Goal: Task Accomplishment & Management: Use online tool/utility

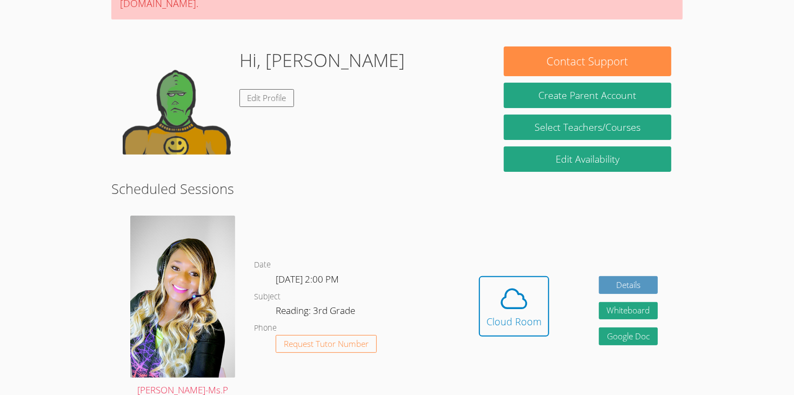
scroll to position [129, 0]
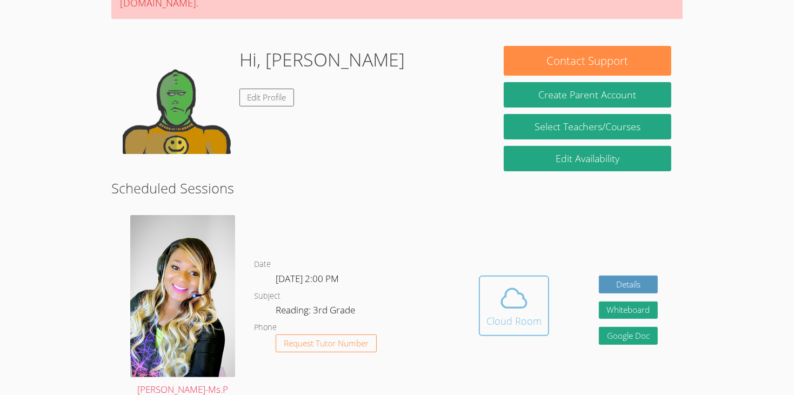
click at [529, 283] on span at bounding box center [513, 298] width 55 height 30
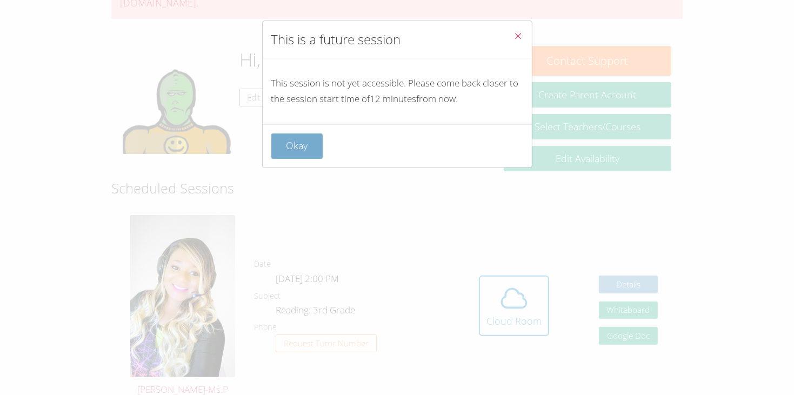
click at [290, 135] on button "Okay" at bounding box center [297, 145] width 52 height 25
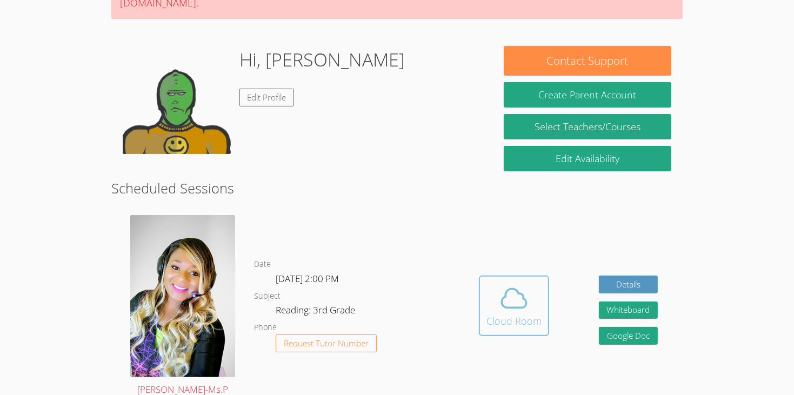
click at [501, 289] on icon at bounding box center [513, 298] width 25 height 19
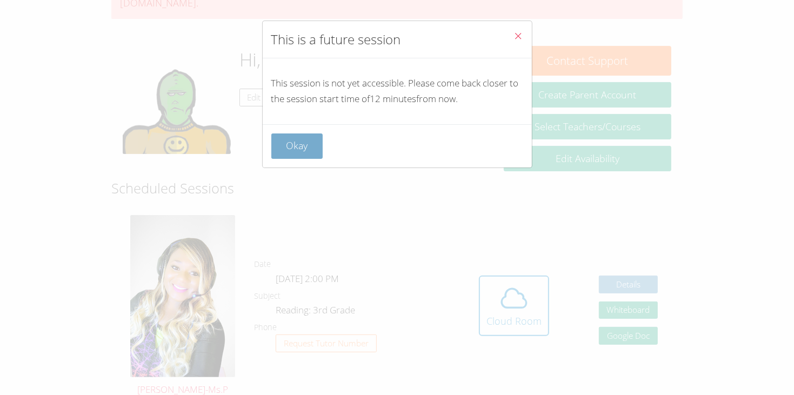
click at [307, 148] on button "Okay" at bounding box center [297, 145] width 52 height 25
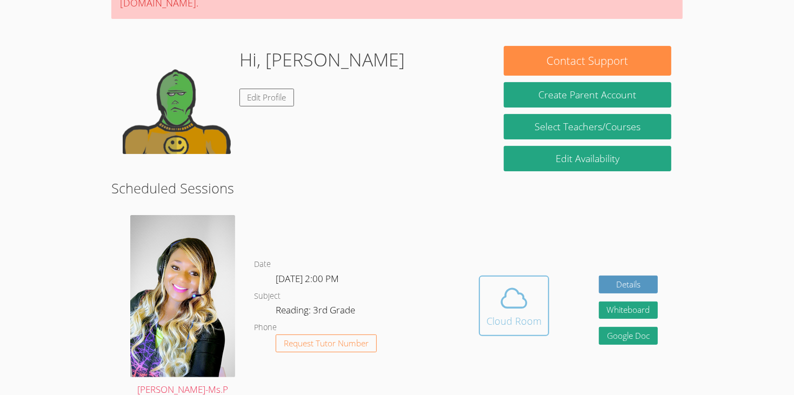
click at [506, 283] on icon at bounding box center [514, 298] width 30 height 30
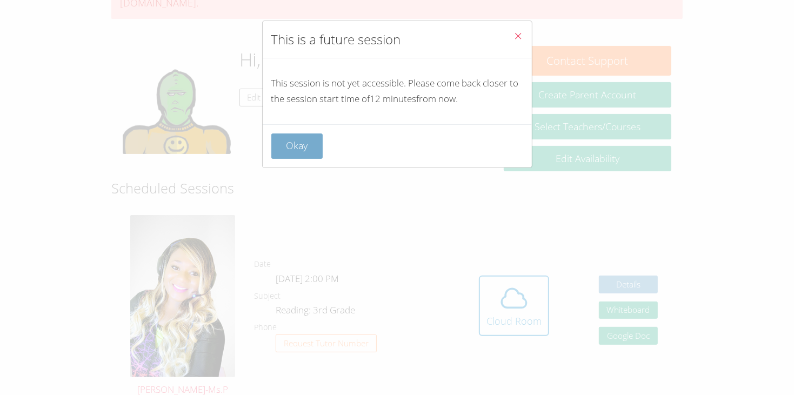
click at [299, 149] on button "Okay" at bounding box center [297, 145] width 52 height 25
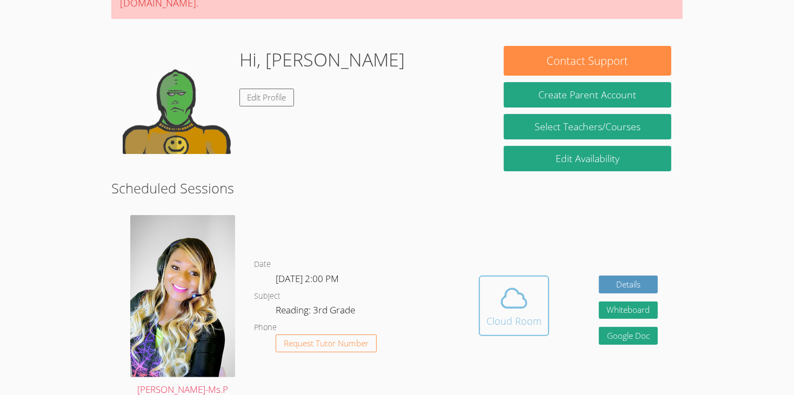
click at [508, 313] on div "Cloud Room" at bounding box center [513, 320] width 55 height 15
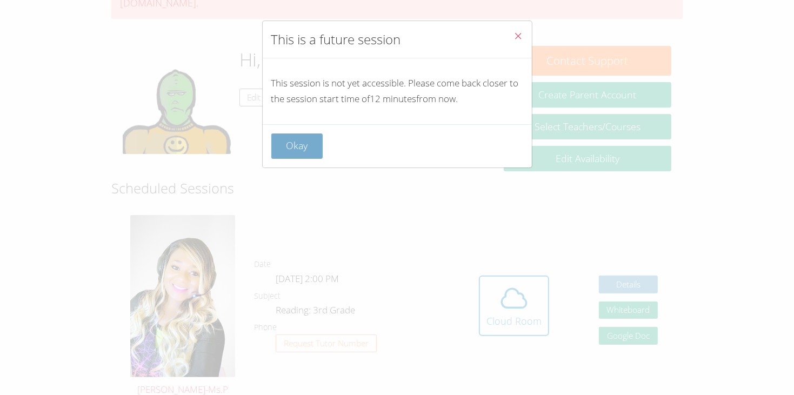
click at [315, 149] on button "Okay" at bounding box center [297, 145] width 52 height 25
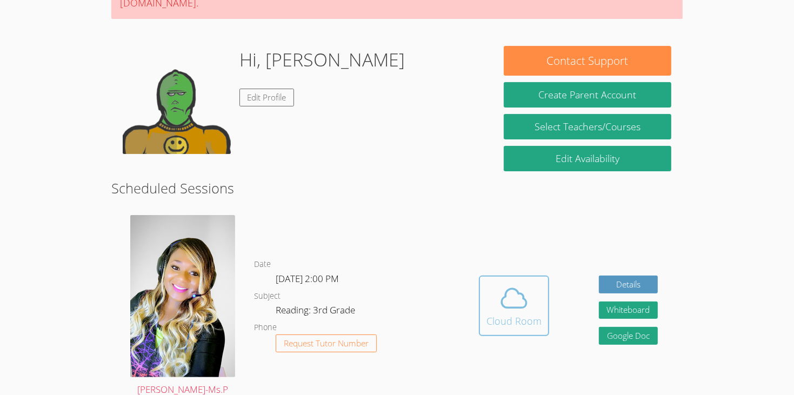
click at [495, 287] on span at bounding box center [513, 298] width 55 height 30
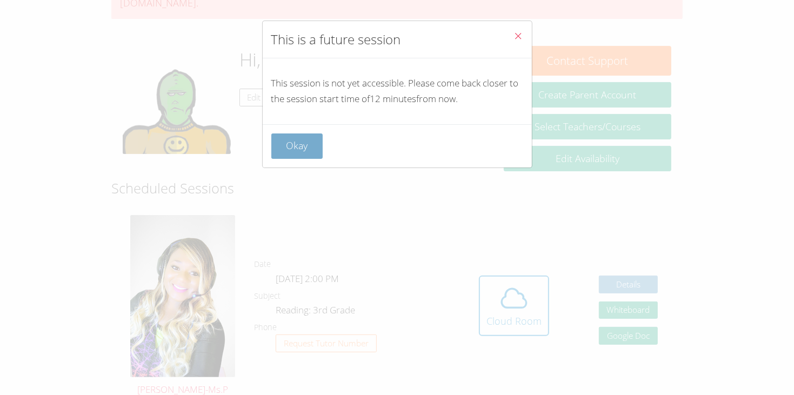
click at [312, 139] on button "Okay" at bounding box center [297, 145] width 52 height 25
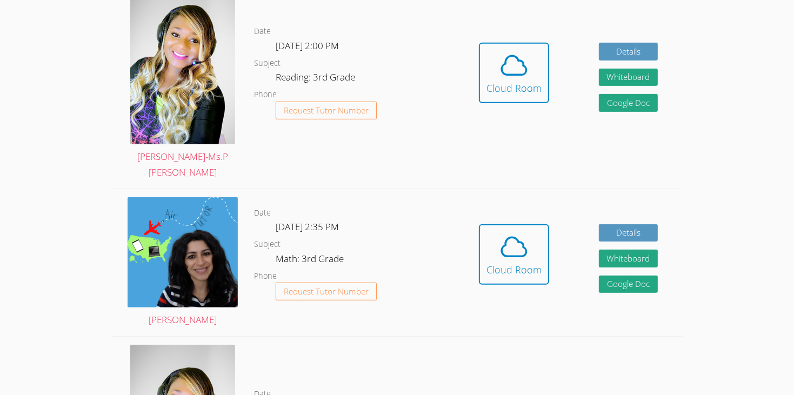
scroll to position [367, 0]
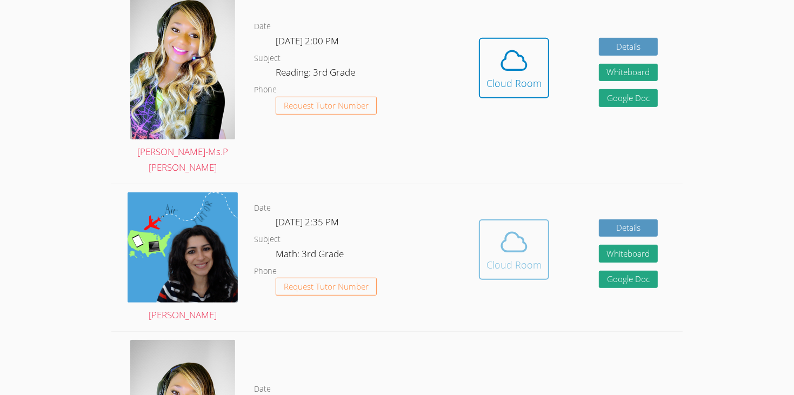
click at [527, 227] on icon at bounding box center [514, 242] width 30 height 30
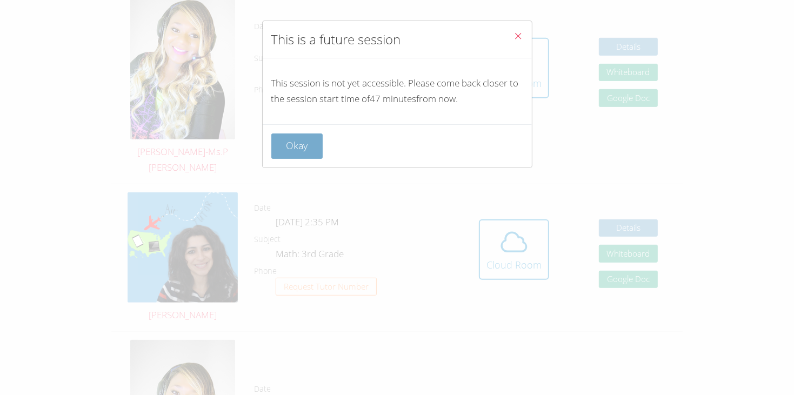
click at [299, 143] on button "Okay" at bounding box center [297, 145] width 52 height 25
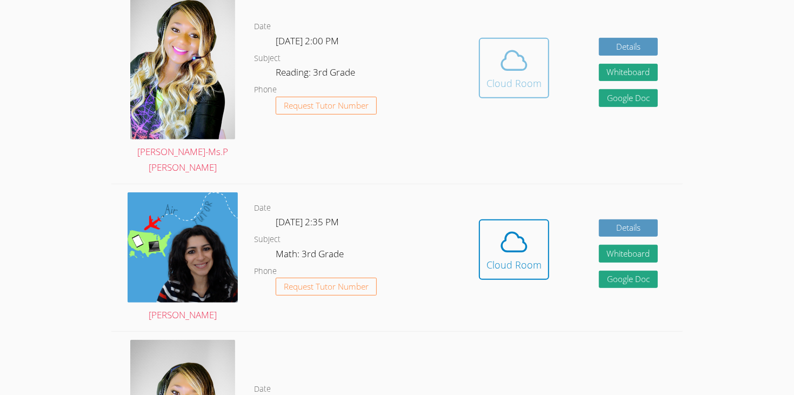
click at [519, 45] on icon at bounding box center [514, 60] width 30 height 30
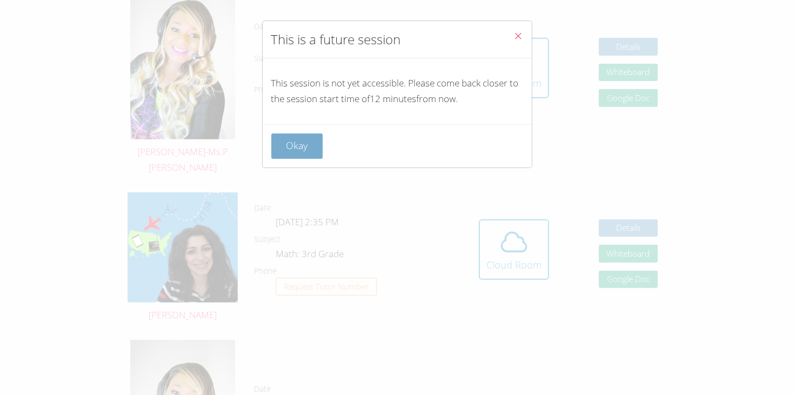
click at [312, 139] on button "Okay" at bounding box center [297, 145] width 52 height 25
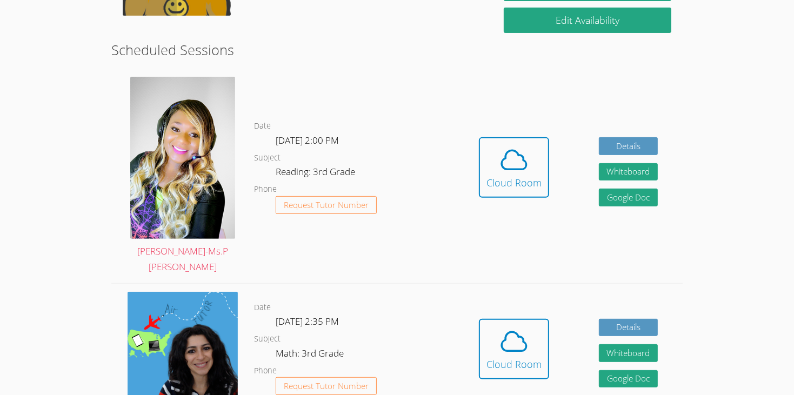
scroll to position [216, 0]
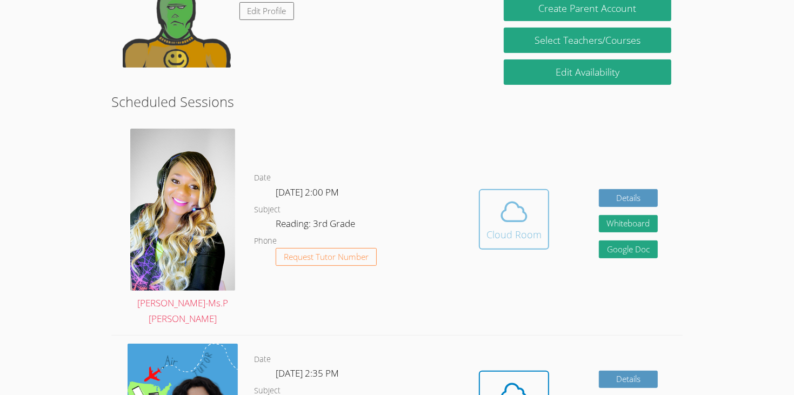
click at [494, 223] on button "Cloud Room" at bounding box center [514, 219] width 70 height 61
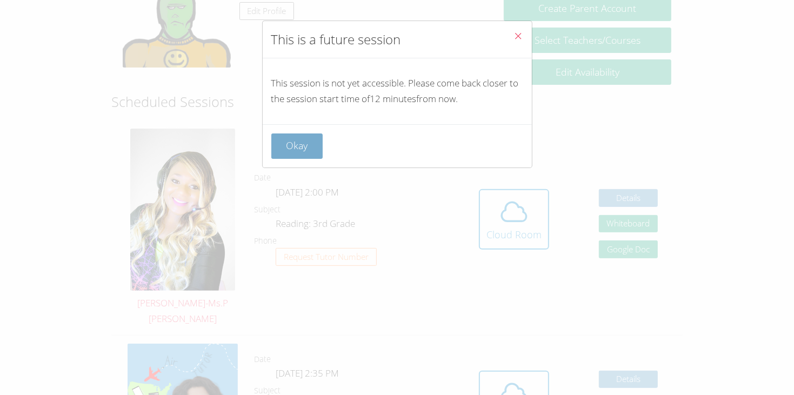
click at [314, 156] on button "Okay" at bounding box center [297, 145] width 52 height 25
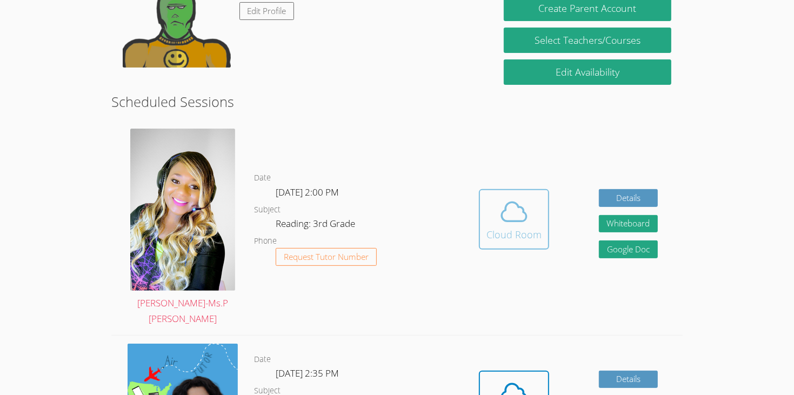
click at [541, 209] on button "Cloud Room" at bounding box center [514, 219] width 70 height 61
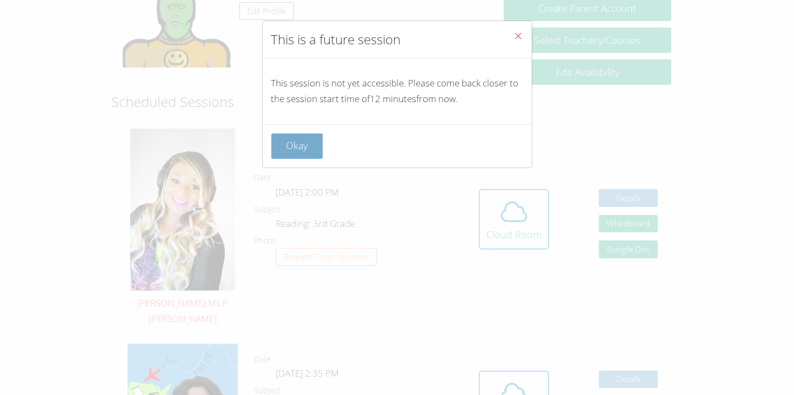
click at [312, 151] on button "Okay" at bounding box center [297, 145] width 52 height 25
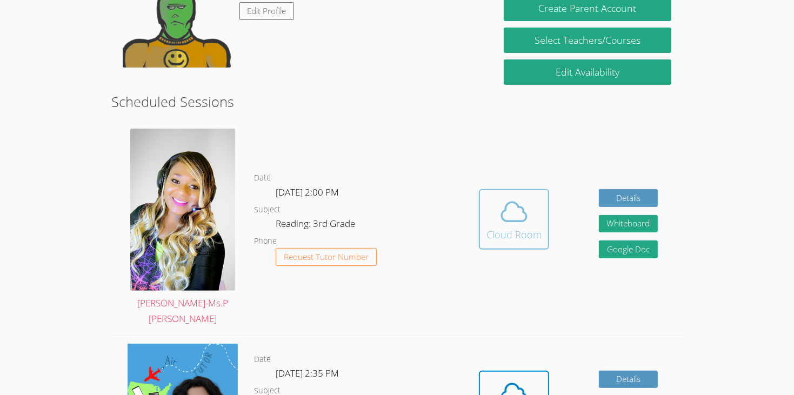
click at [512, 203] on icon at bounding box center [513, 212] width 25 height 19
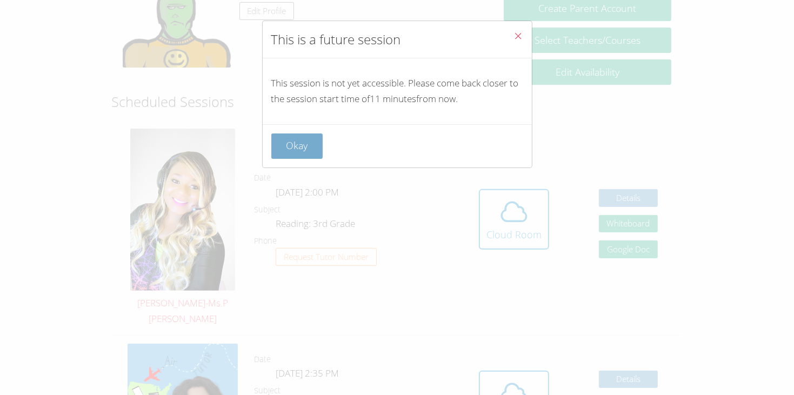
click at [303, 137] on button "Okay" at bounding box center [297, 145] width 52 height 25
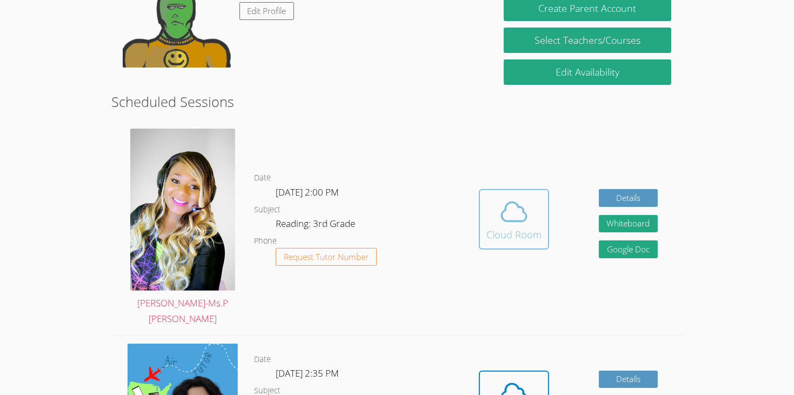
click at [505, 203] on icon at bounding box center [513, 212] width 25 height 19
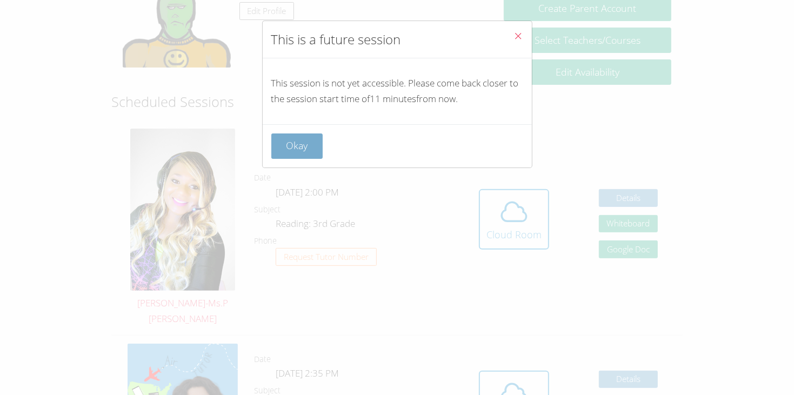
click at [309, 144] on button "Okay" at bounding box center [297, 145] width 52 height 25
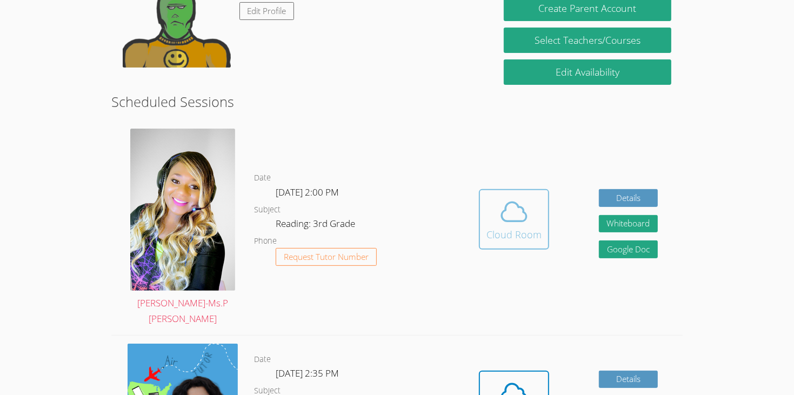
click at [491, 203] on span at bounding box center [513, 212] width 55 height 30
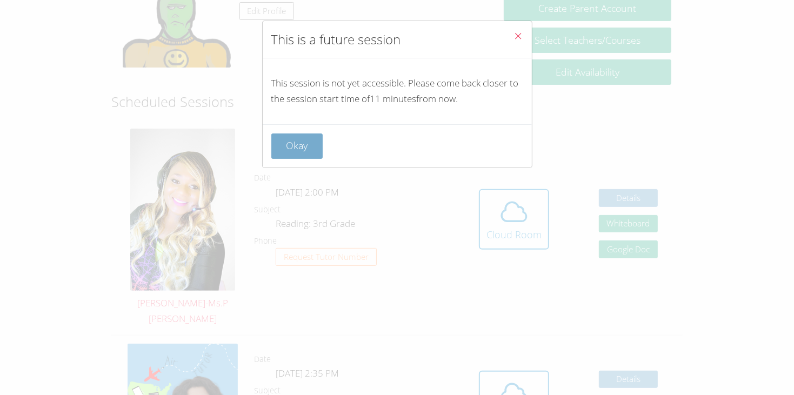
click at [288, 142] on button "Okay" at bounding box center [297, 145] width 52 height 25
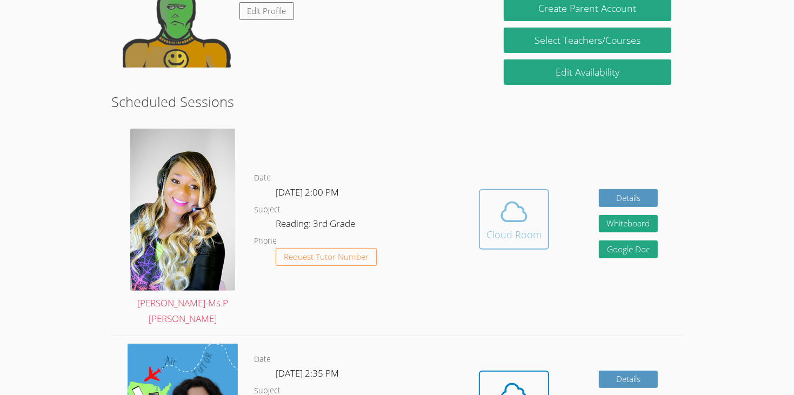
click at [488, 197] on span at bounding box center [513, 212] width 55 height 30
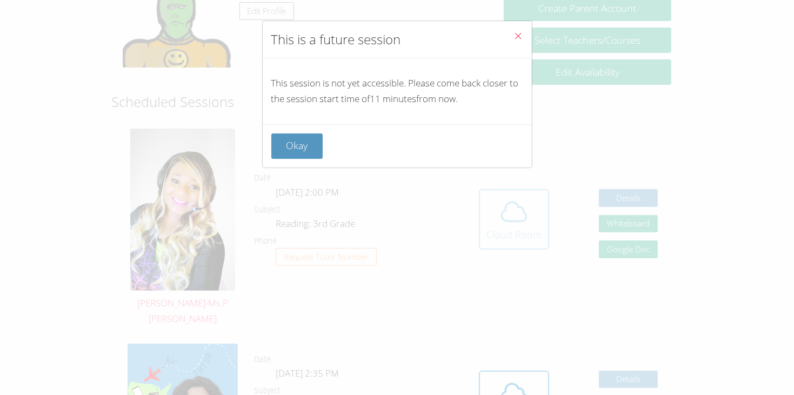
click at [488, 192] on div "This is a future session This session is not yet accessible. Please come back c…" at bounding box center [397, 197] width 794 height 395
click at [285, 149] on button "Okay" at bounding box center [297, 145] width 52 height 25
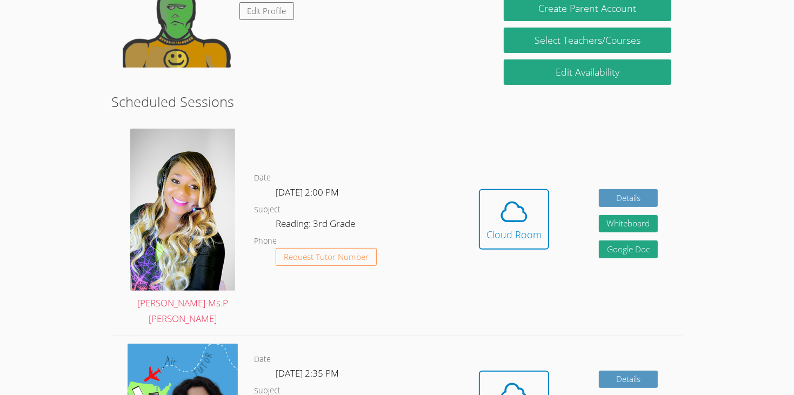
click at [285, 171] on dl "Date Thu Oct 9, 2:00 PM Subject Reading: 3rd Grade Phone Request Tutor Number" at bounding box center [354, 227] width 200 height 112
click at [520, 227] on div "Cloud Room" at bounding box center [513, 234] width 55 height 15
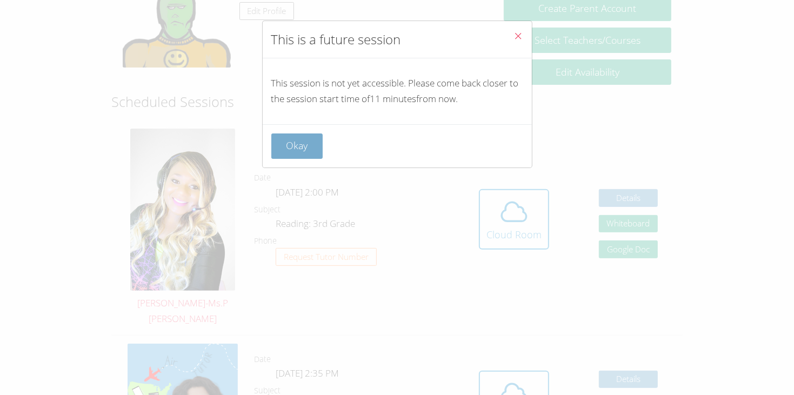
click at [303, 141] on button "Okay" at bounding box center [297, 145] width 52 height 25
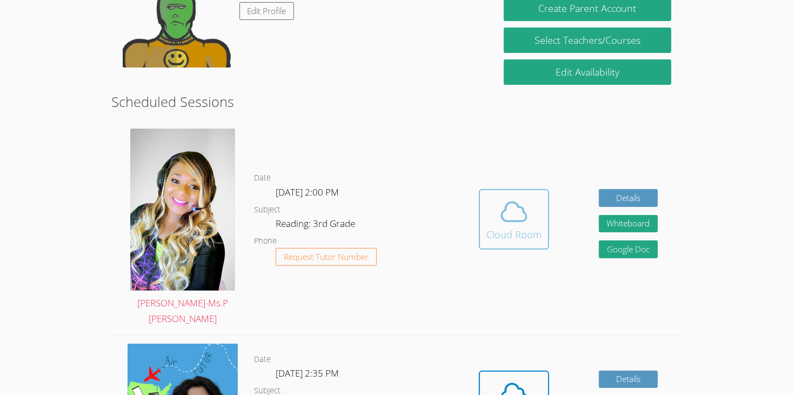
click at [493, 197] on span at bounding box center [513, 212] width 55 height 30
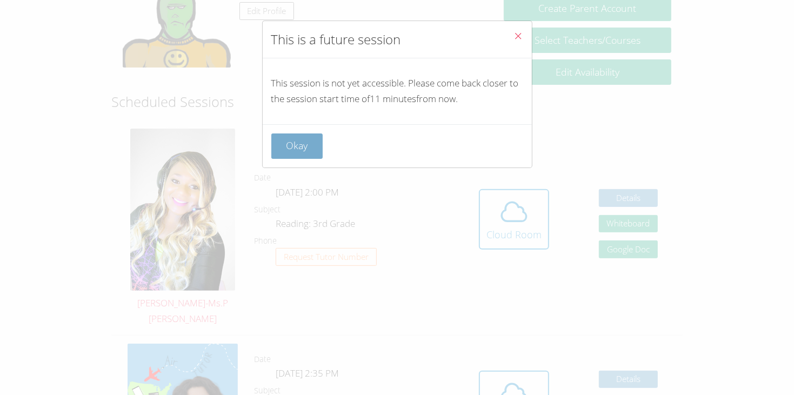
click at [295, 137] on button "Okay" at bounding box center [297, 145] width 52 height 25
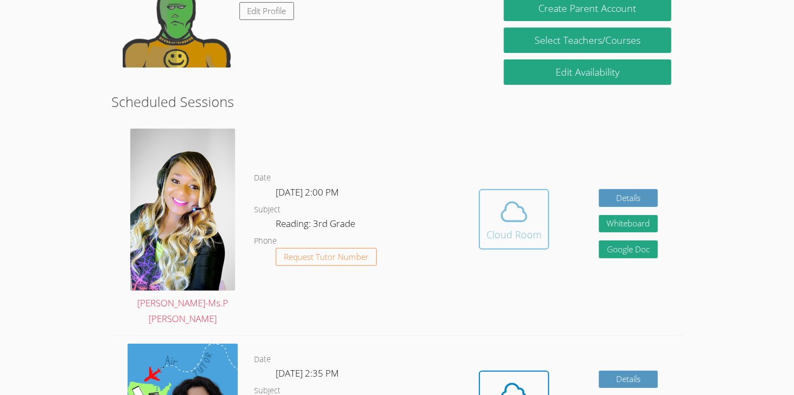
click at [529, 199] on span at bounding box center [513, 212] width 55 height 30
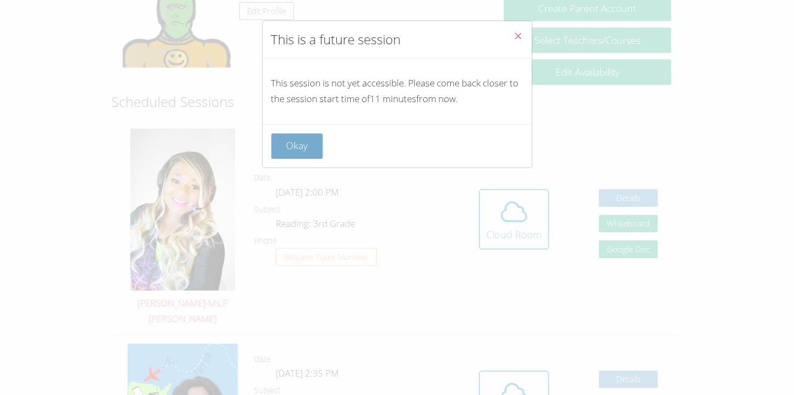
click at [278, 148] on button "Okay" at bounding box center [297, 145] width 52 height 25
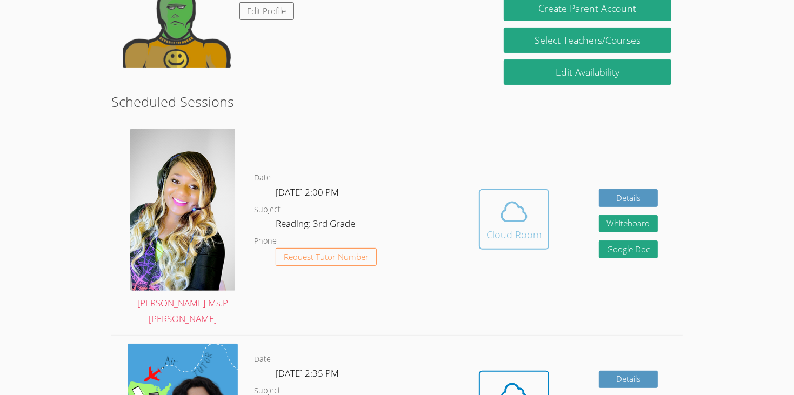
click at [517, 227] on div "Cloud Room" at bounding box center [513, 234] width 55 height 15
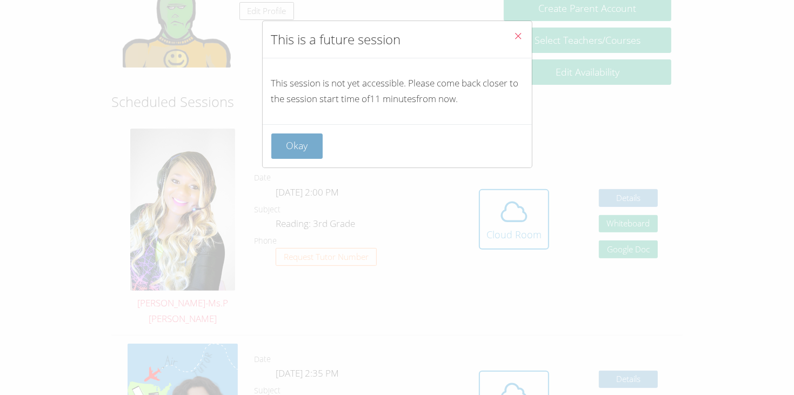
click at [293, 136] on button "Okay" at bounding box center [297, 145] width 52 height 25
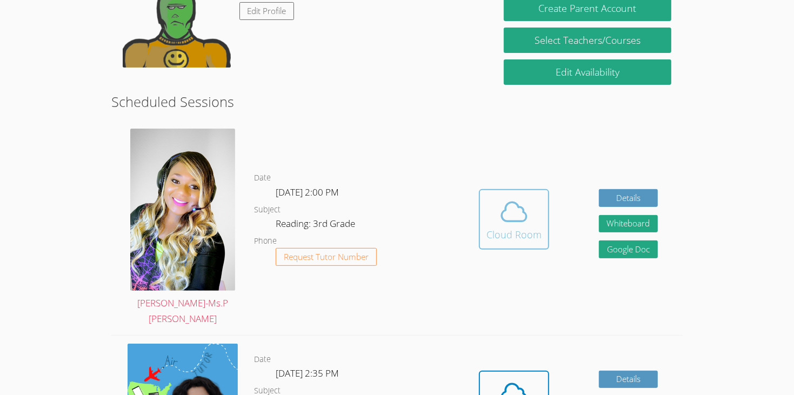
click at [484, 199] on button "Cloud Room" at bounding box center [514, 219] width 70 height 61
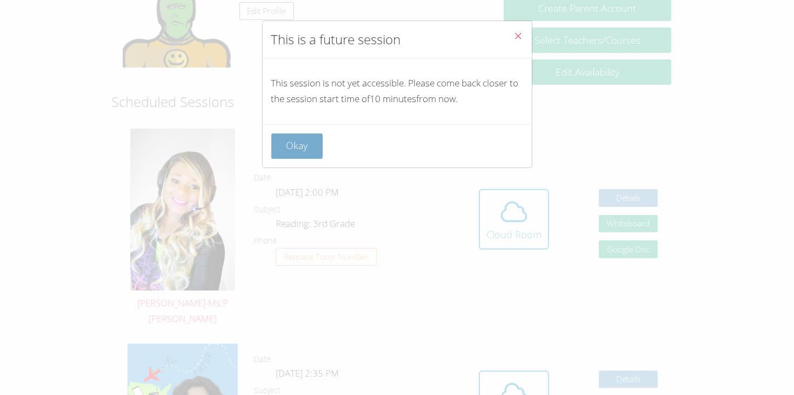
click at [315, 151] on button "Okay" at bounding box center [297, 145] width 52 height 25
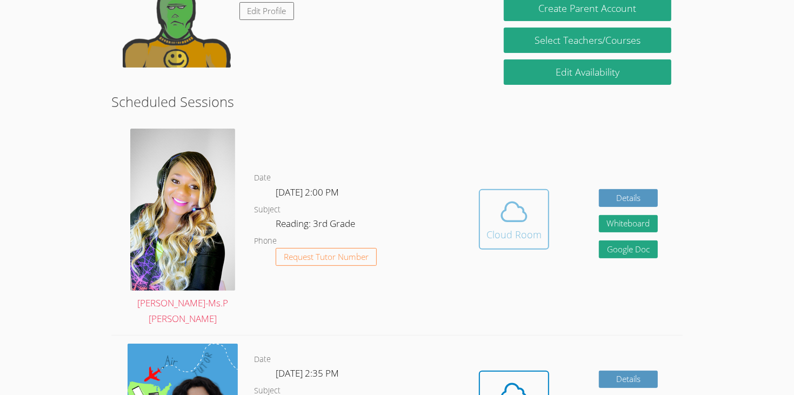
click at [484, 189] on button "Cloud Room" at bounding box center [514, 219] width 70 height 61
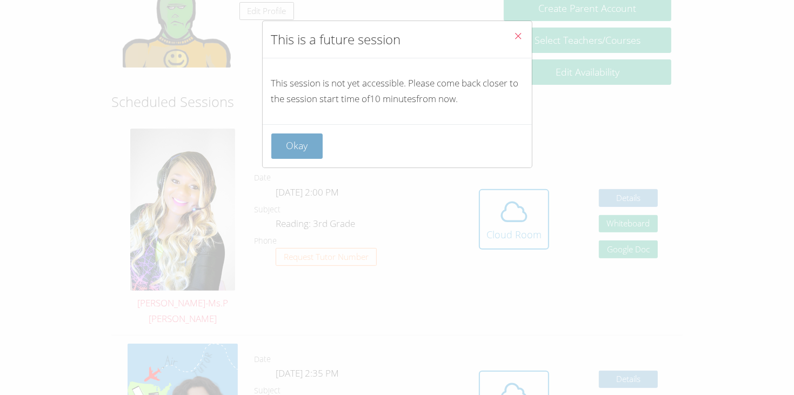
click at [299, 142] on button "Okay" at bounding box center [297, 145] width 52 height 25
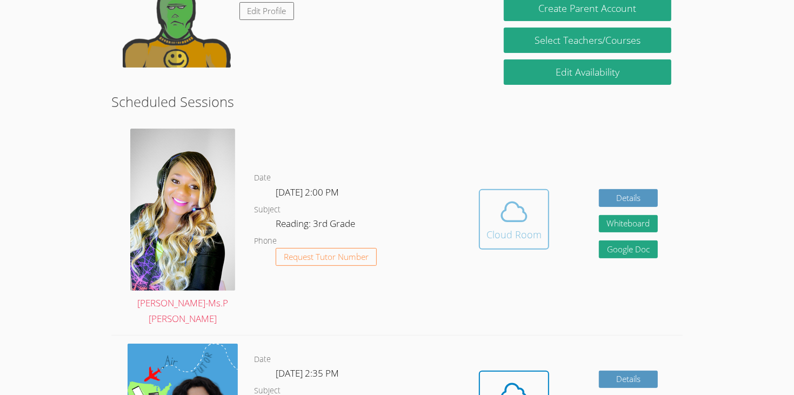
click at [529, 227] on div "Cloud Room" at bounding box center [513, 234] width 55 height 15
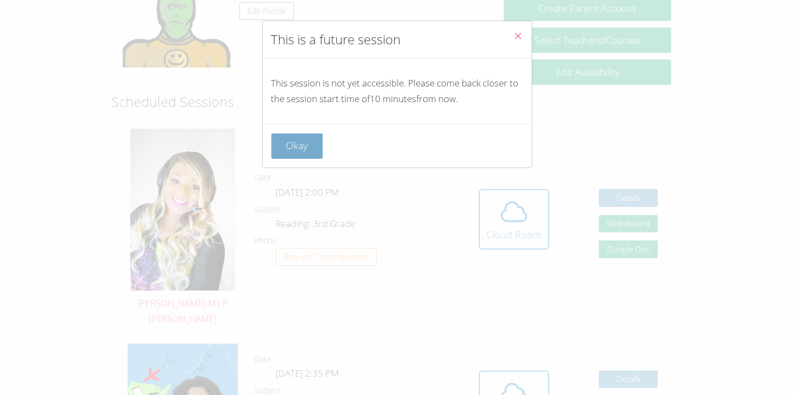
click at [302, 150] on button "Okay" at bounding box center [297, 145] width 52 height 25
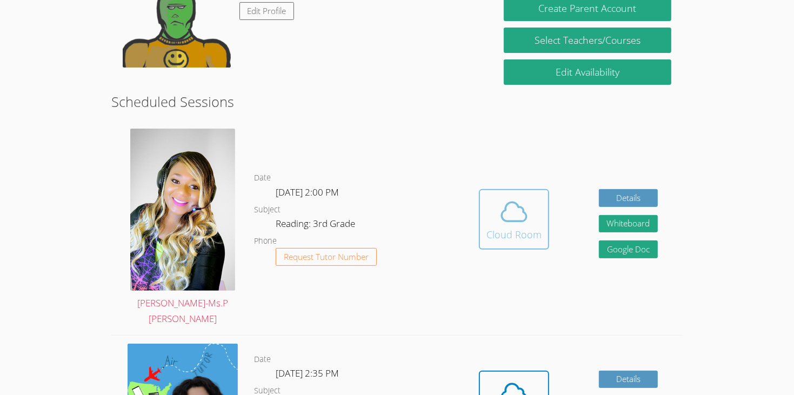
click at [513, 227] on div "Cloud Room" at bounding box center [513, 234] width 55 height 15
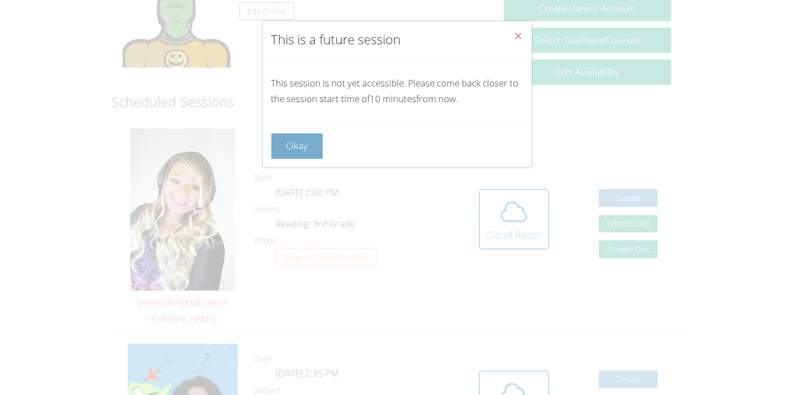
click at [291, 144] on button "Okay" at bounding box center [297, 145] width 52 height 25
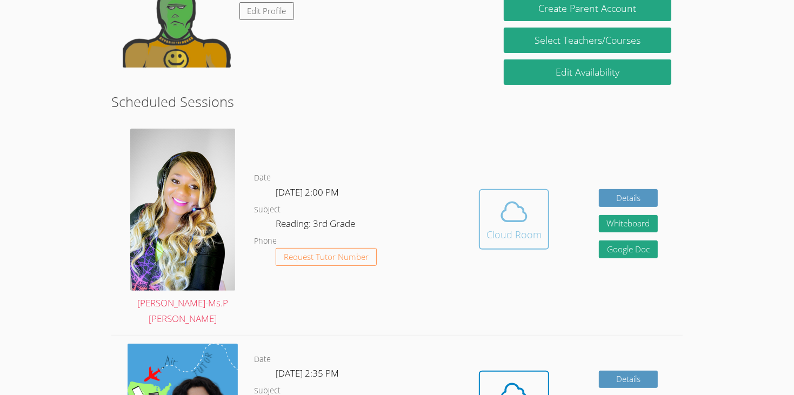
click at [518, 203] on icon at bounding box center [513, 212] width 25 height 19
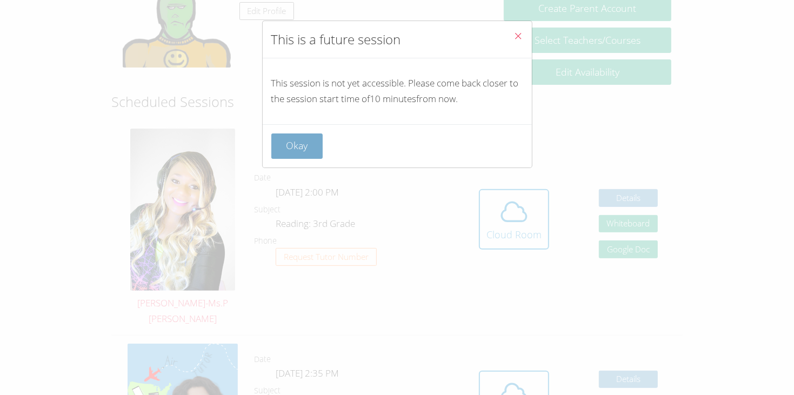
click at [306, 139] on button "Okay" at bounding box center [297, 145] width 52 height 25
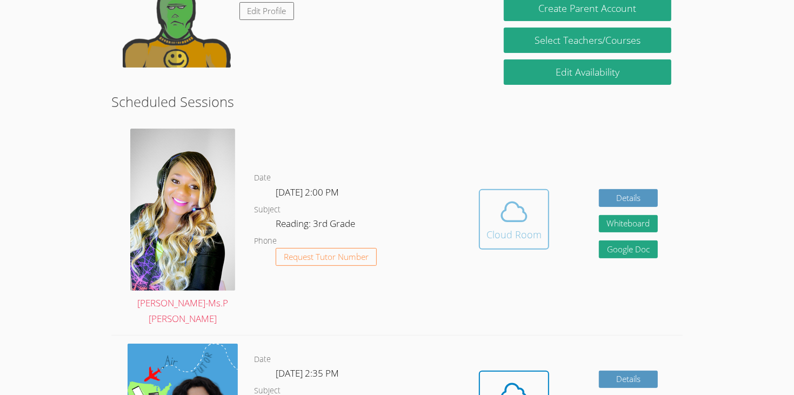
click at [524, 227] on div "Cloud Room" at bounding box center [513, 234] width 55 height 15
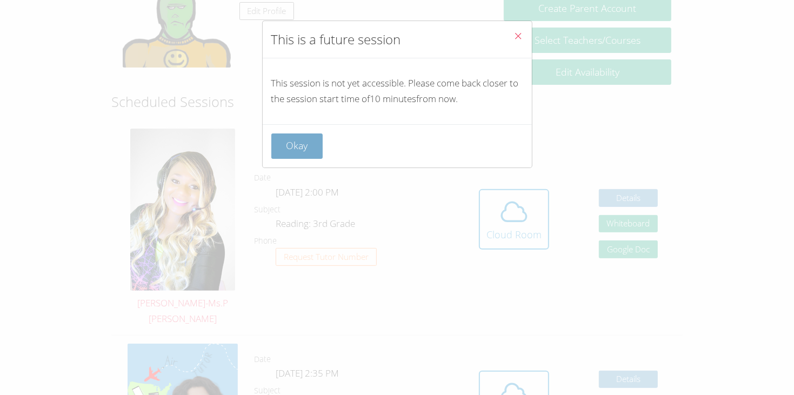
click at [304, 145] on button "Okay" at bounding box center [297, 145] width 52 height 25
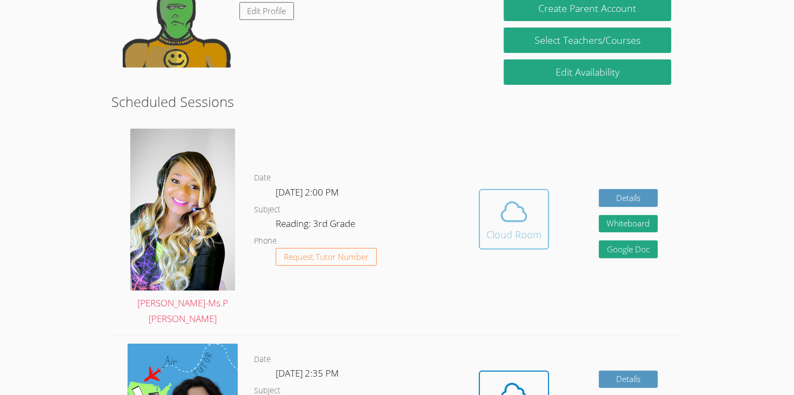
click at [481, 199] on button "Cloud Room" at bounding box center [514, 219] width 70 height 61
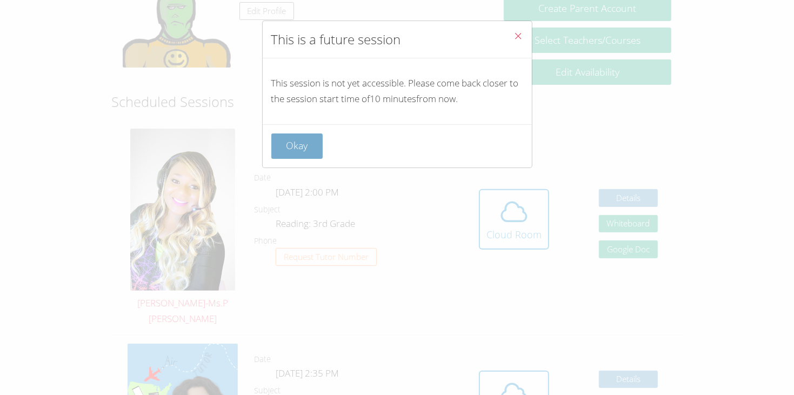
click at [304, 141] on button "Okay" at bounding box center [297, 145] width 52 height 25
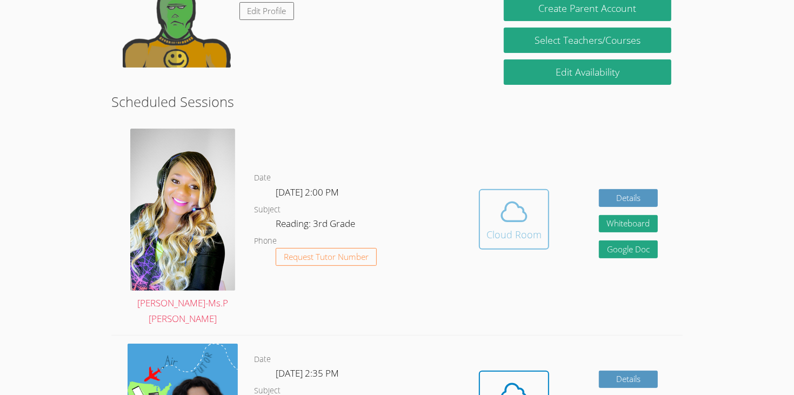
click at [499, 227] on div "Cloud Room" at bounding box center [513, 234] width 55 height 15
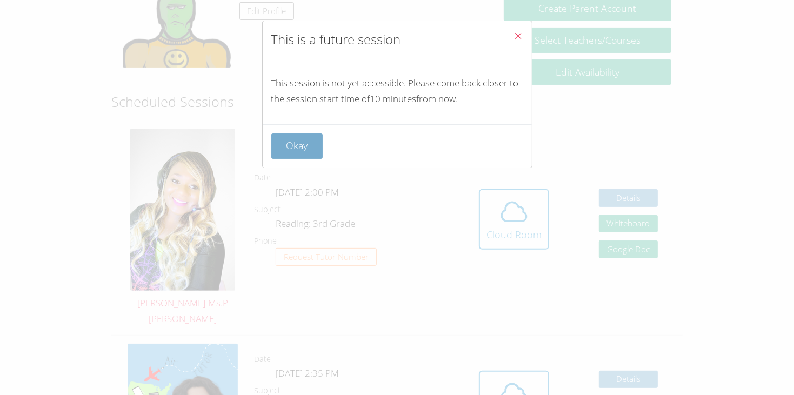
click at [296, 150] on button "Okay" at bounding box center [297, 145] width 52 height 25
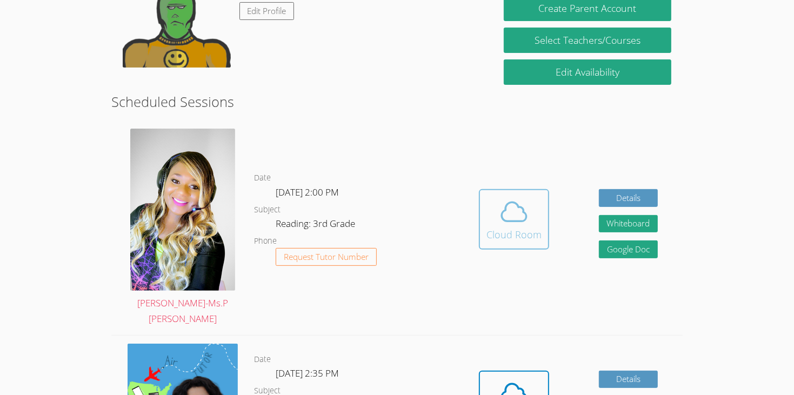
click at [527, 227] on div "Cloud Room" at bounding box center [513, 234] width 55 height 15
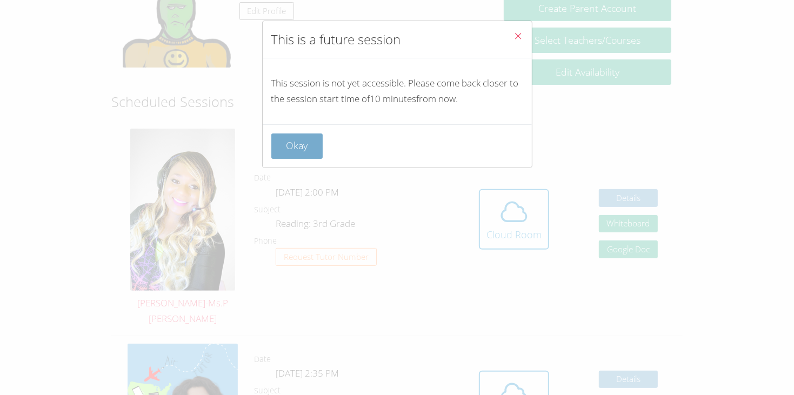
click at [283, 146] on button "Okay" at bounding box center [297, 145] width 52 height 25
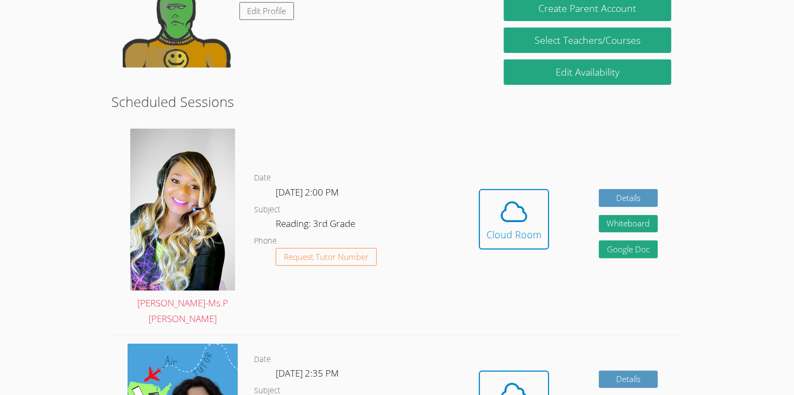
click at [484, 130] on div "Hidden Cloud Room Details Whiteboard Hidden Google Doc" at bounding box center [568, 228] width 229 height 215
click at [505, 197] on icon at bounding box center [514, 212] width 30 height 30
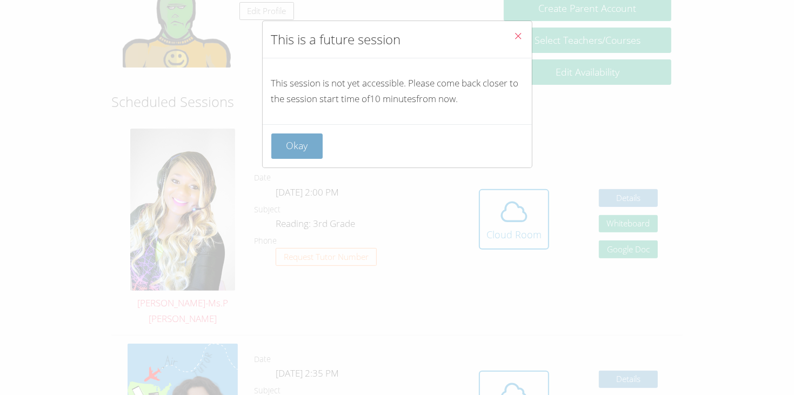
click at [312, 148] on button "Okay" at bounding box center [297, 145] width 52 height 25
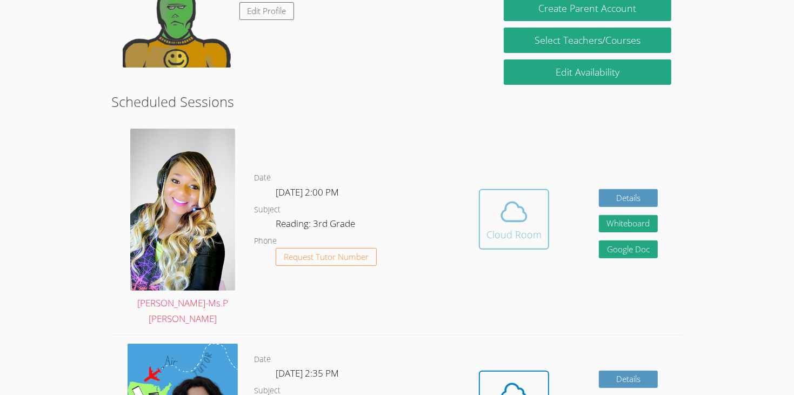
click at [506, 197] on icon at bounding box center [514, 212] width 30 height 30
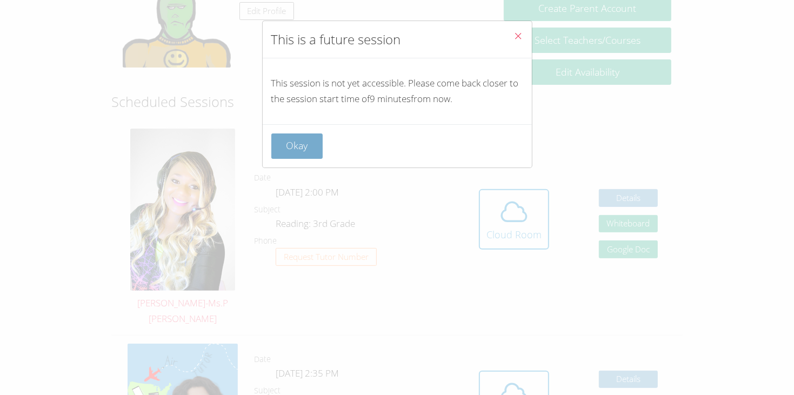
click at [311, 151] on button "Okay" at bounding box center [297, 145] width 52 height 25
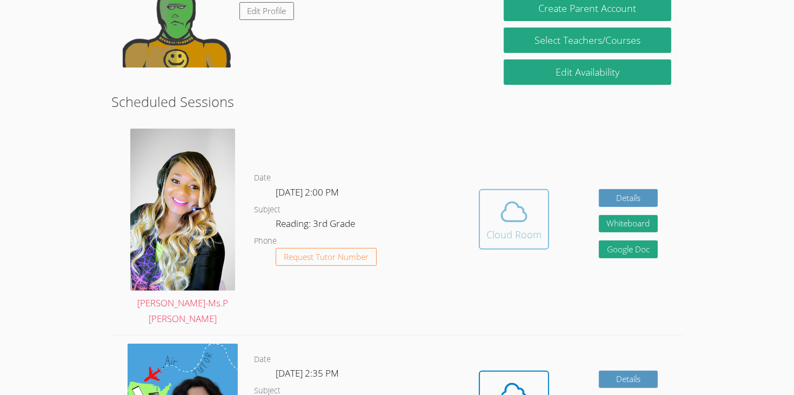
click at [517, 197] on icon at bounding box center [514, 212] width 30 height 30
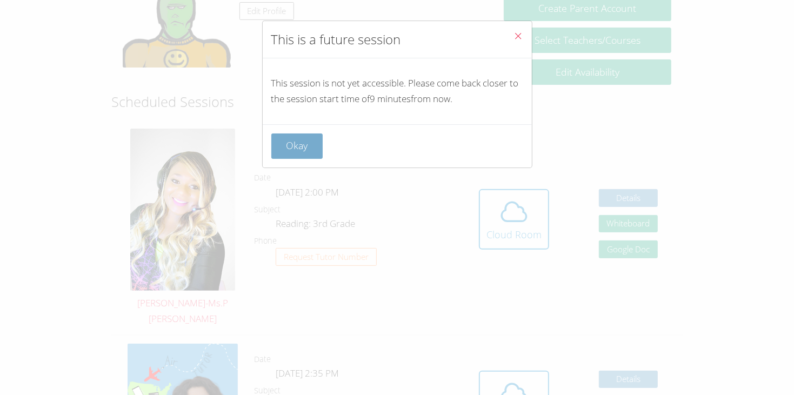
click at [309, 145] on button "Okay" at bounding box center [297, 145] width 52 height 25
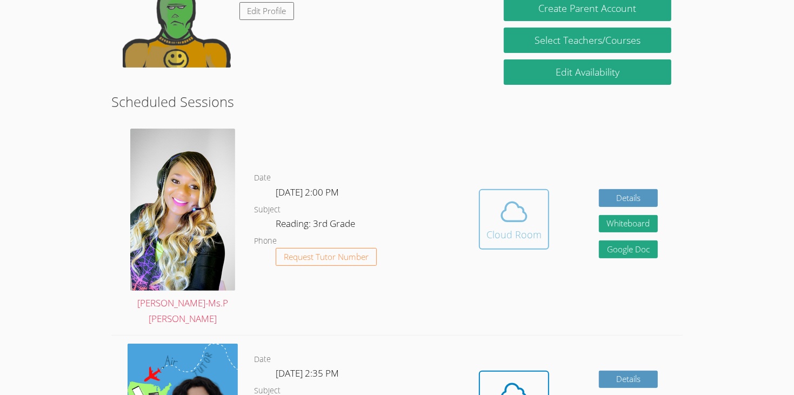
click at [505, 197] on icon at bounding box center [514, 212] width 30 height 30
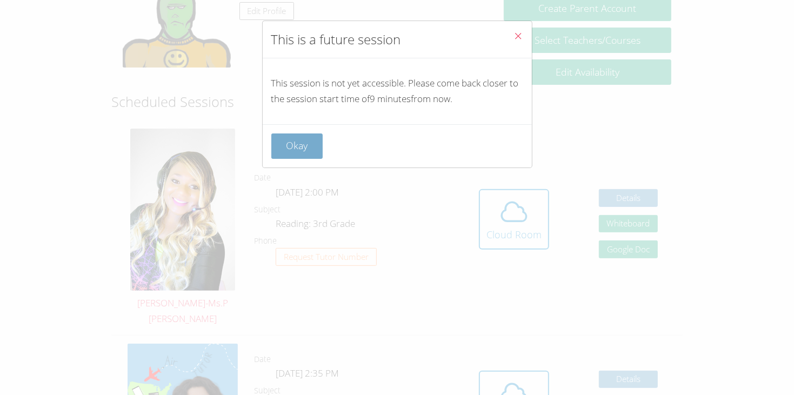
click at [278, 143] on button "Okay" at bounding box center [297, 145] width 52 height 25
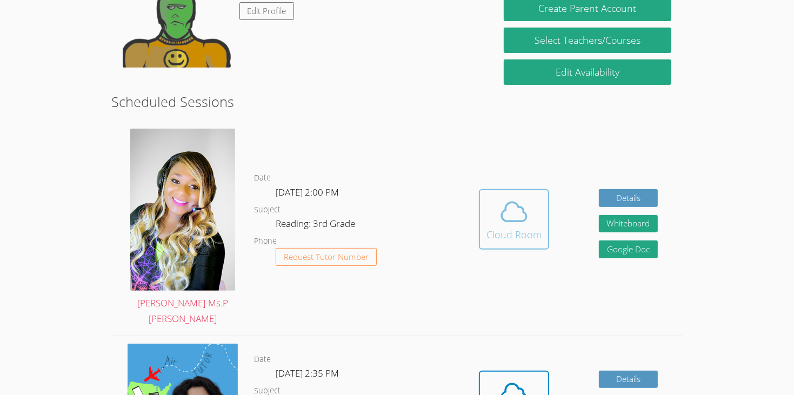
click at [507, 224] on button "Cloud Room" at bounding box center [514, 219] width 70 height 61
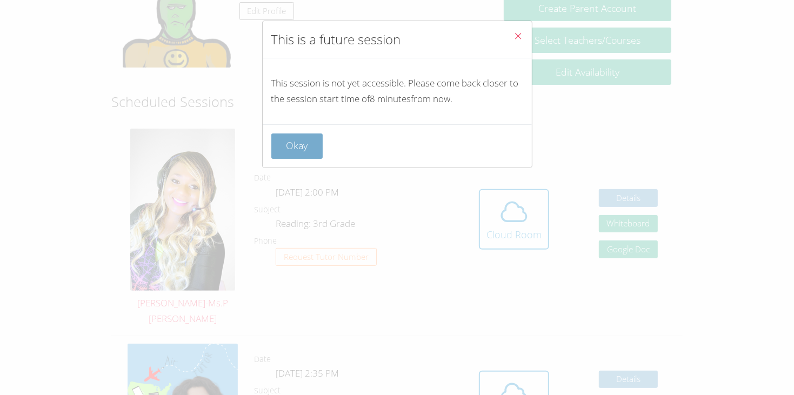
click at [293, 155] on button "Okay" at bounding box center [297, 145] width 52 height 25
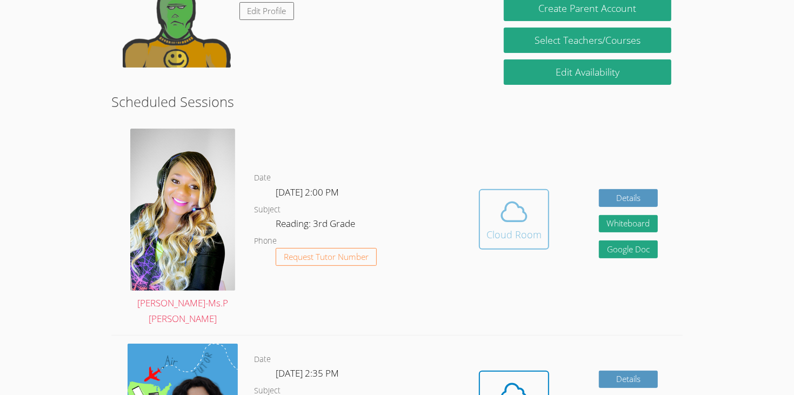
click at [512, 197] on icon at bounding box center [514, 212] width 30 height 30
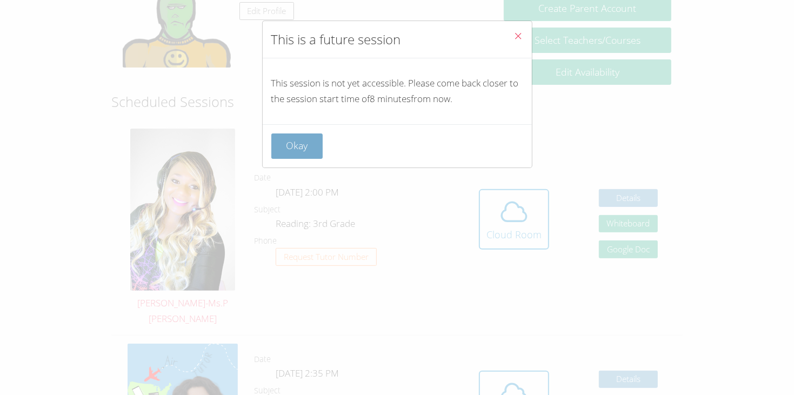
click at [293, 145] on button "Okay" at bounding box center [297, 145] width 52 height 25
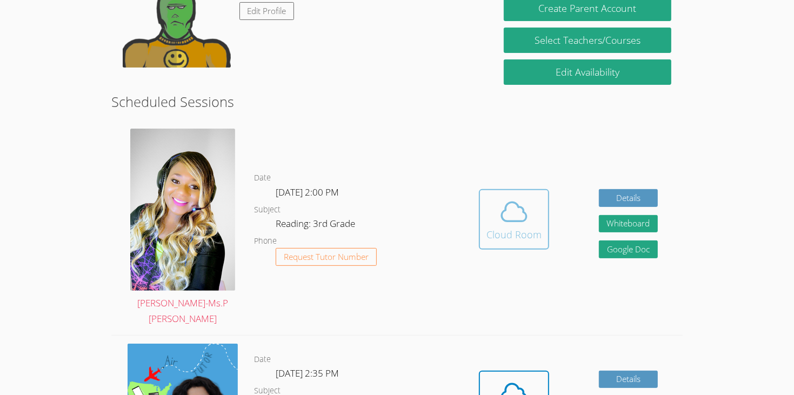
click at [487, 227] on div "Cloud Room" at bounding box center [513, 234] width 55 height 15
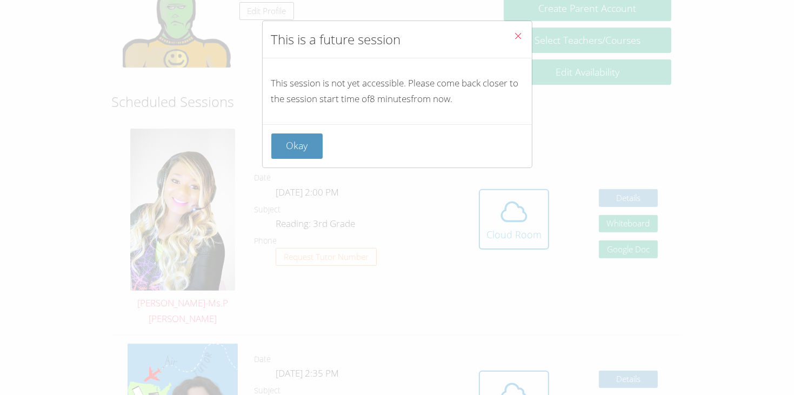
click at [347, 146] on div "Okay" at bounding box center [397, 145] width 252 height 25
click at [308, 142] on button "Okay" at bounding box center [297, 145] width 52 height 25
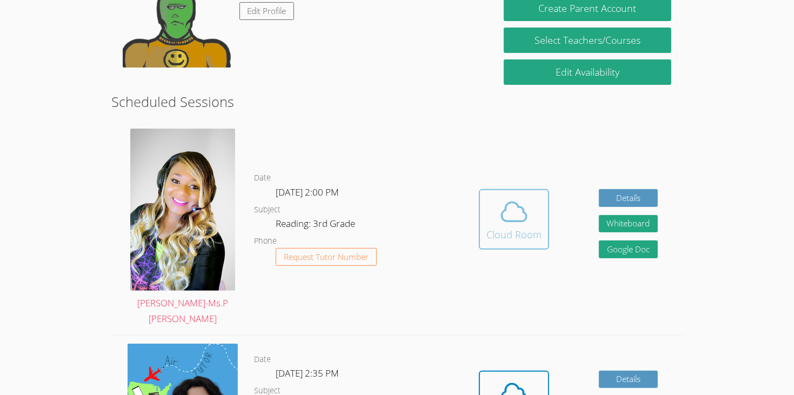
click at [504, 227] on div "Cloud Room" at bounding box center [513, 234] width 55 height 15
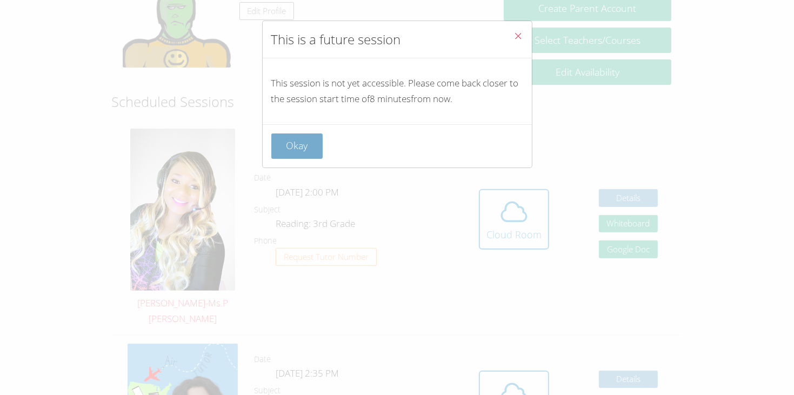
click at [289, 149] on button "Okay" at bounding box center [297, 145] width 52 height 25
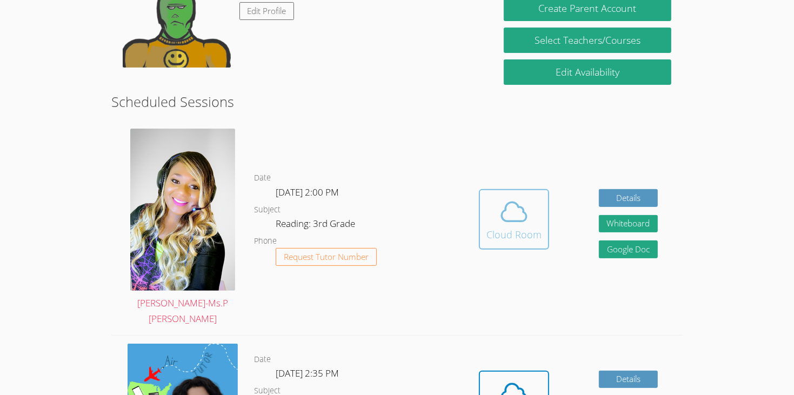
click at [513, 197] on icon at bounding box center [514, 212] width 30 height 30
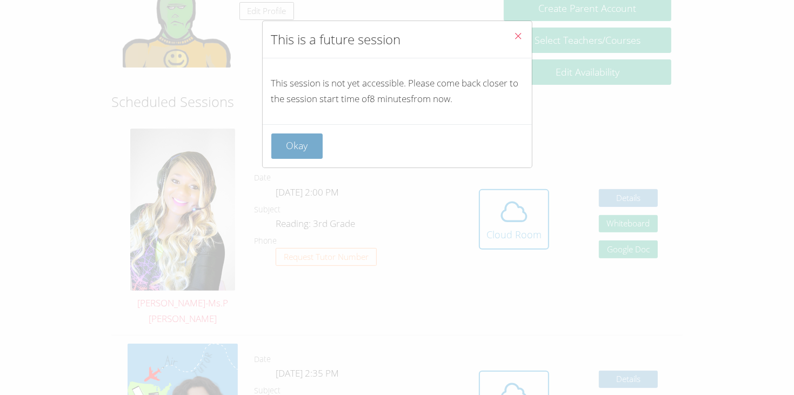
click at [290, 149] on button "Okay" at bounding box center [297, 145] width 52 height 25
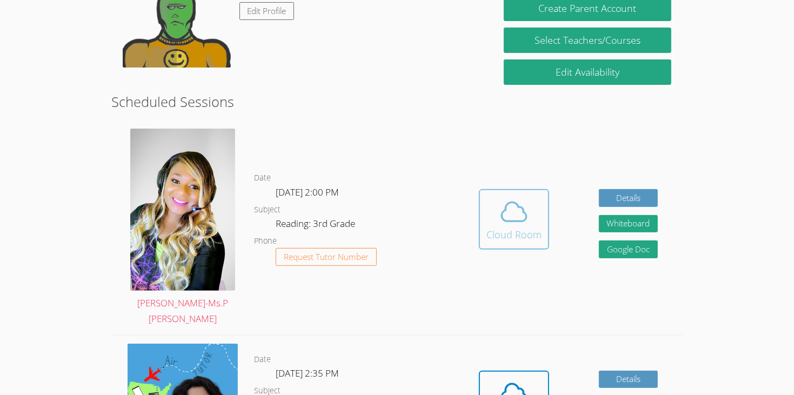
click at [484, 192] on button "Cloud Room" at bounding box center [514, 219] width 70 height 61
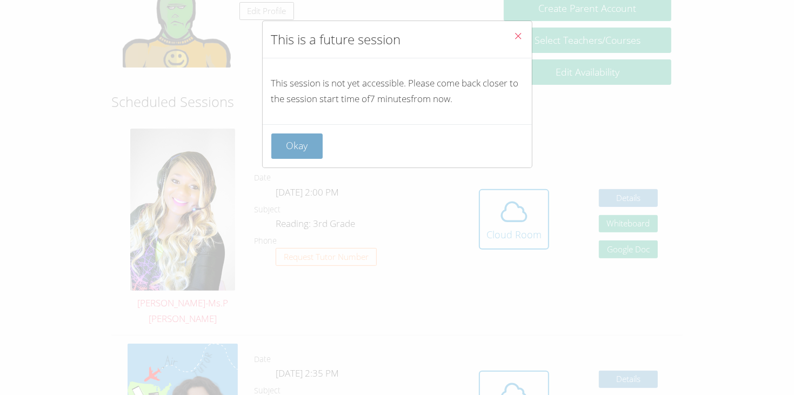
click at [311, 147] on button "Okay" at bounding box center [297, 145] width 52 height 25
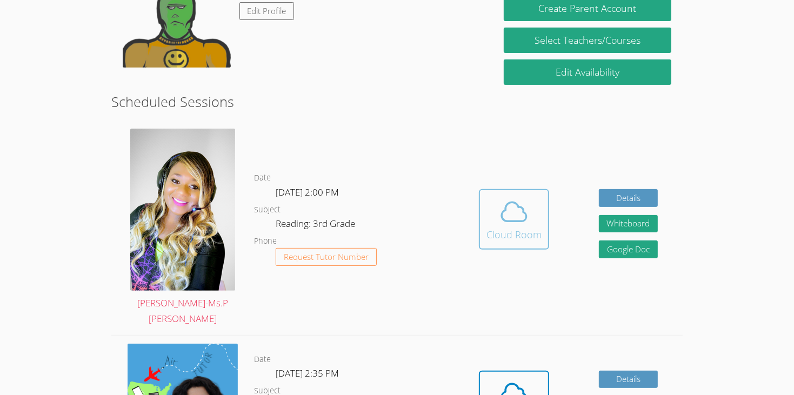
click at [525, 201] on icon at bounding box center [514, 212] width 30 height 30
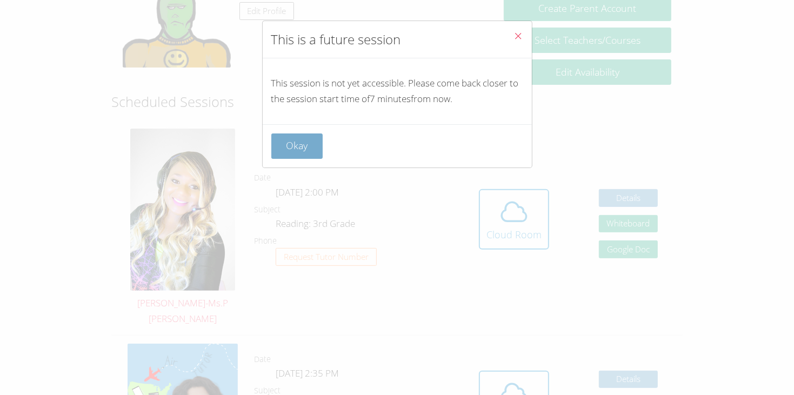
click at [307, 151] on button "Okay" at bounding box center [297, 145] width 52 height 25
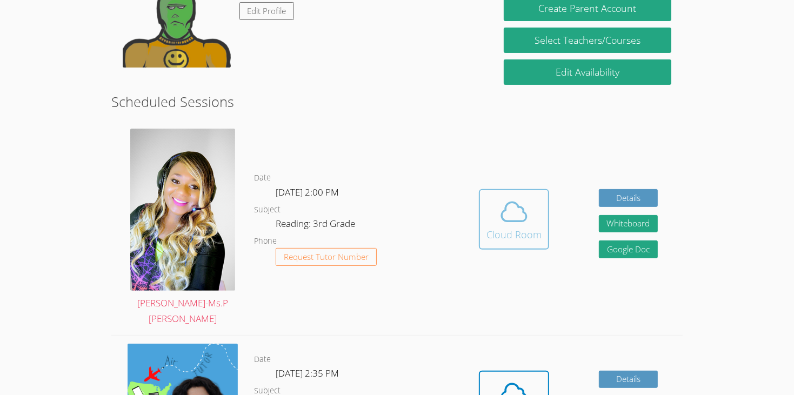
click at [500, 220] on button "Cloud Room" at bounding box center [514, 219] width 70 height 61
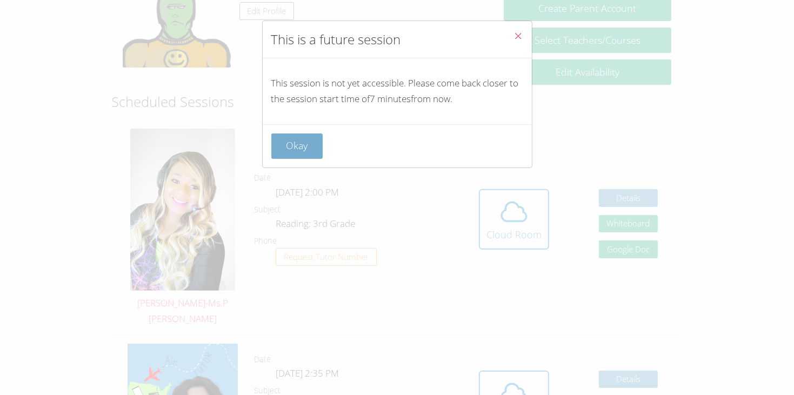
click at [306, 146] on button "Okay" at bounding box center [297, 145] width 52 height 25
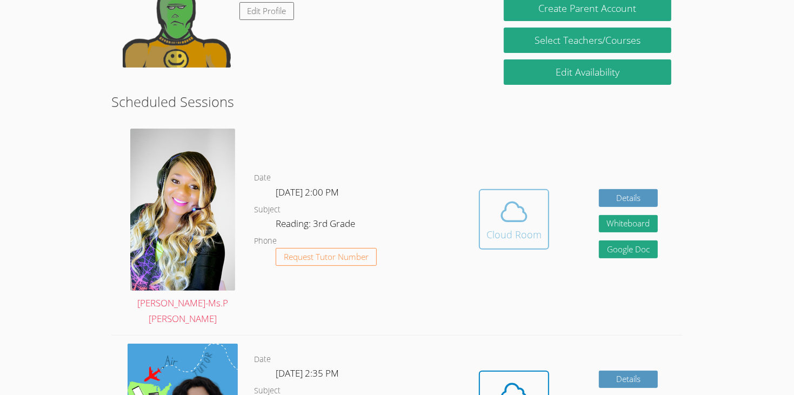
click at [494, 223] on button "Cloud Room" at bounding box center [514, 219] width 70 height 61
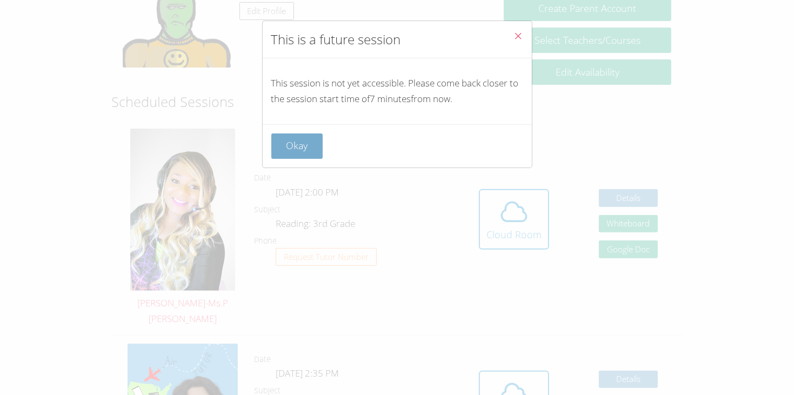
click at [297, 147] on button "Okay" at bounding box center [297, 145] width 52 height 25
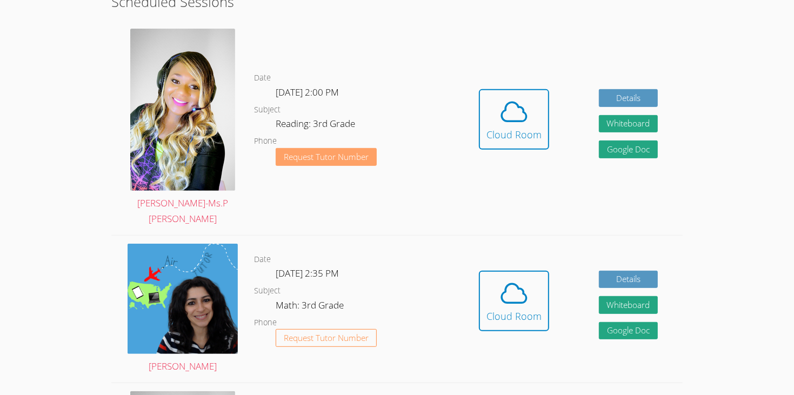
scroll to position [345, 0]
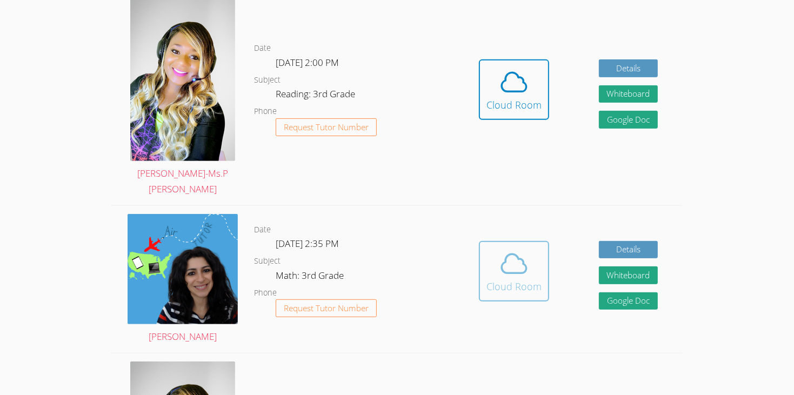
click at [526, 249] on icon at bounding box center [514, 264] width 30 height 30
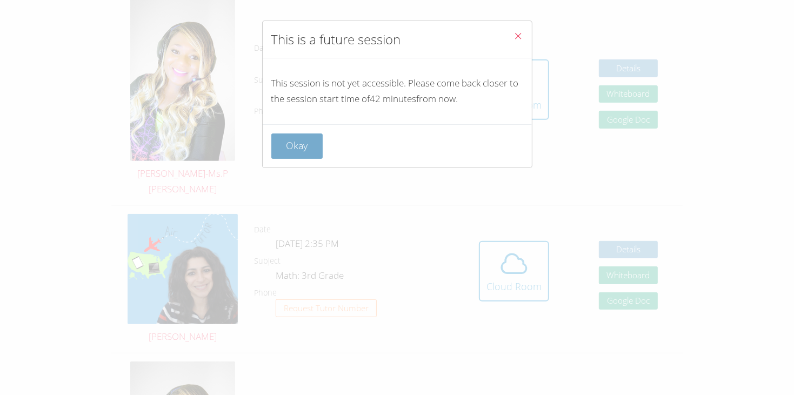
click at [303, 136] on button "Okay" at bounding box center [297, 145] width 52 height 25
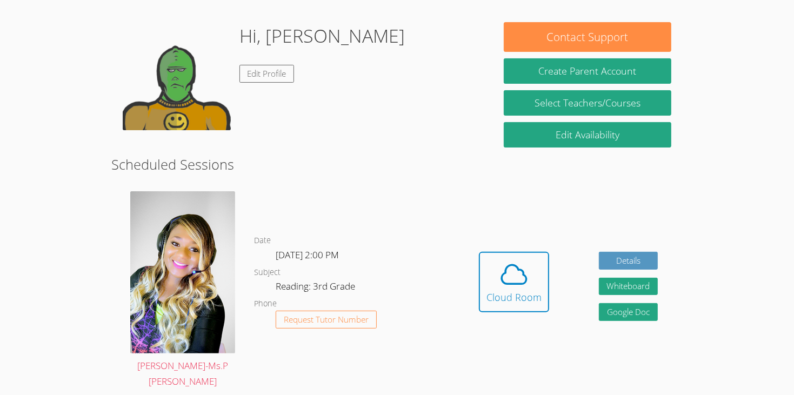
scroll to position [151, 0]
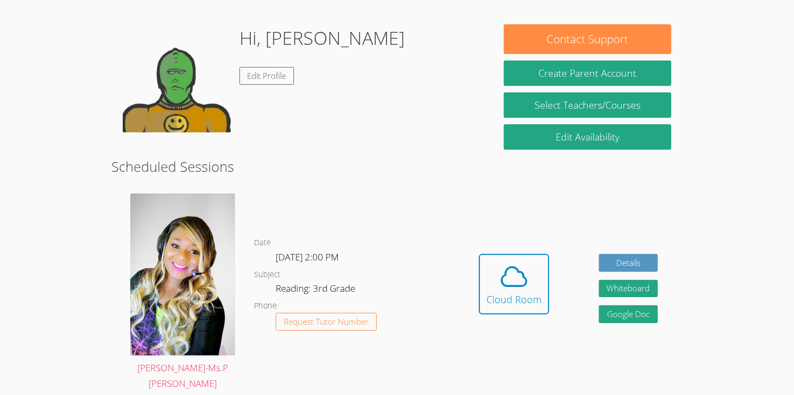
click at [545, 299] on link "Cloud Room" at bounding box center [514, 288] width 70 height 69
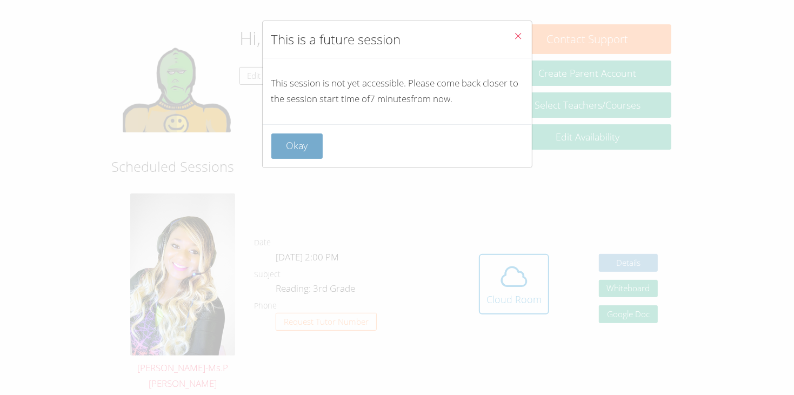
click at [291, 151] on button "Okay" at bounding box center [297, 145] width 52 height 25
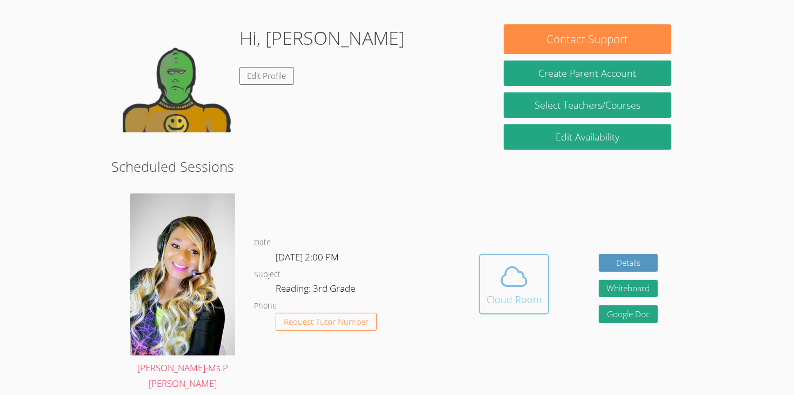
click at [504, 262] on icon at bounding box center [514, 277] width 30 height 30
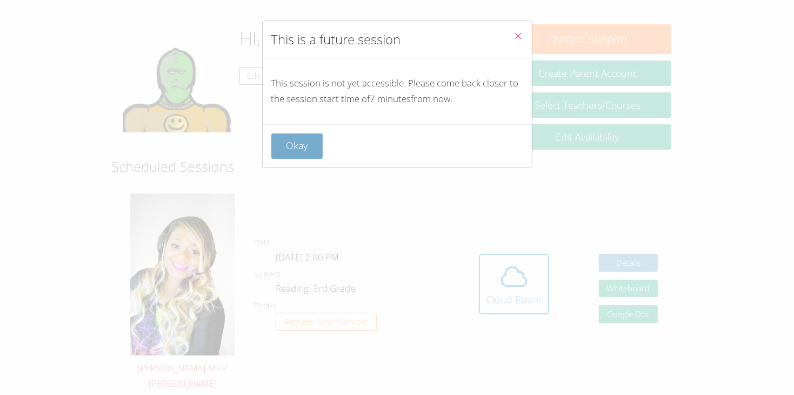
click at [305, 140] on button "Okay" at bounding box center [297, 145] width 52 height 25
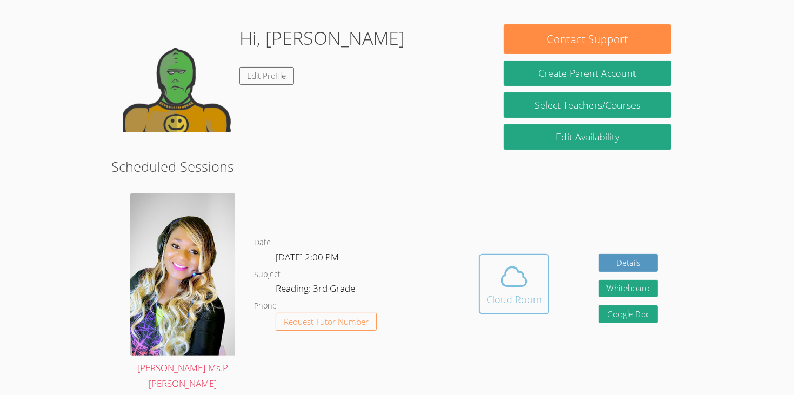
click at [538, 262] on span at bounding box center [513, 277] width 55 height 30
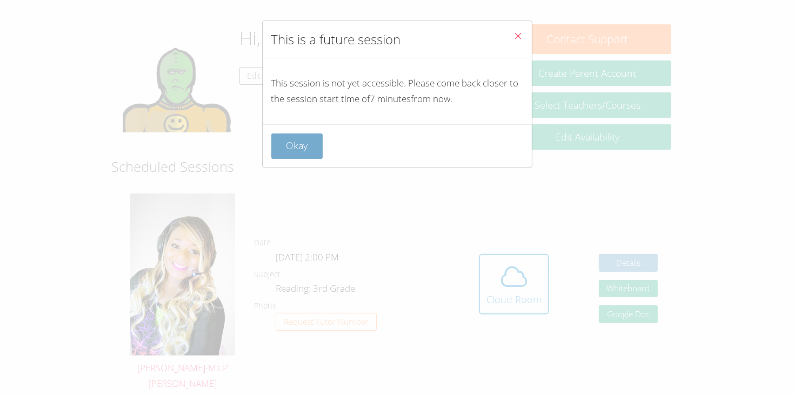
click at [289, 149] on button "Okay" at bounding box center [297, 145] width 52 height 25
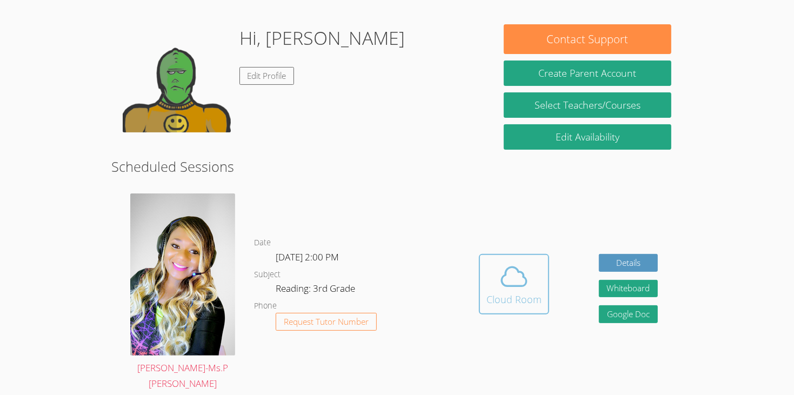
click at [513, 262] on icon at bounding box center [514, 277] width 30 height 30
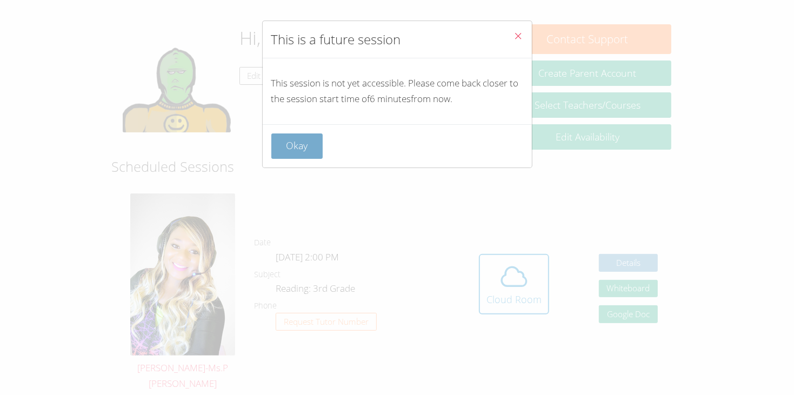
click at [316, 144] on button "Okay" at bounding box center [297, 145] width 52 height 25
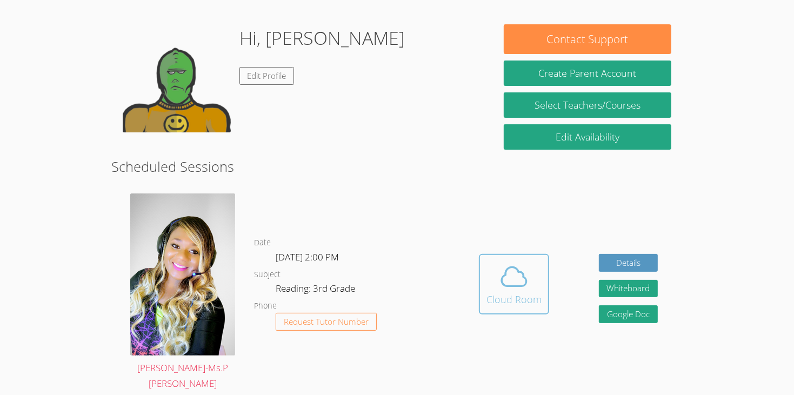
click at [510, 254] on button "Cloud Room" at bounding box center [514, 284] width 70 height 61
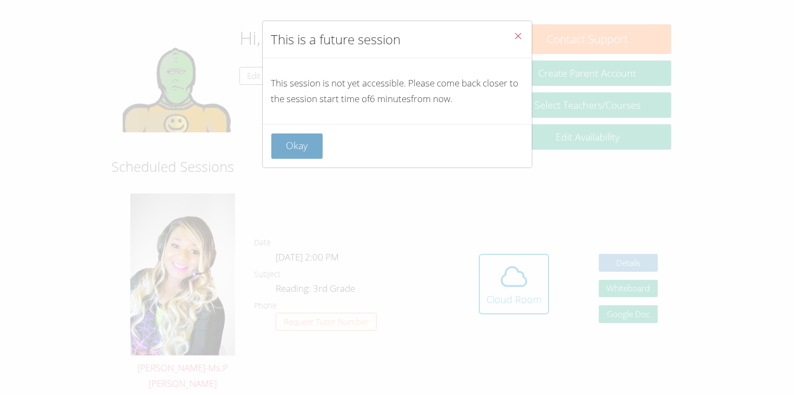
click at [296, 148] on button "Okay" at bounding box center [297, 145] width 52 height 25
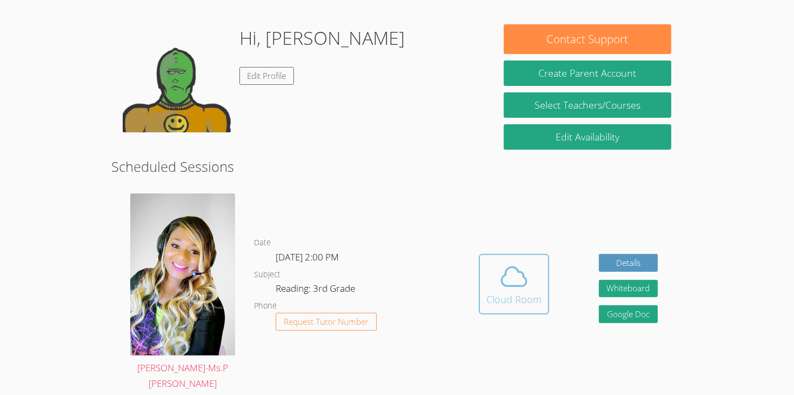
click at [511, 292] on div "Cloud Room" at bounding box center [513, 299] width 55 height 15
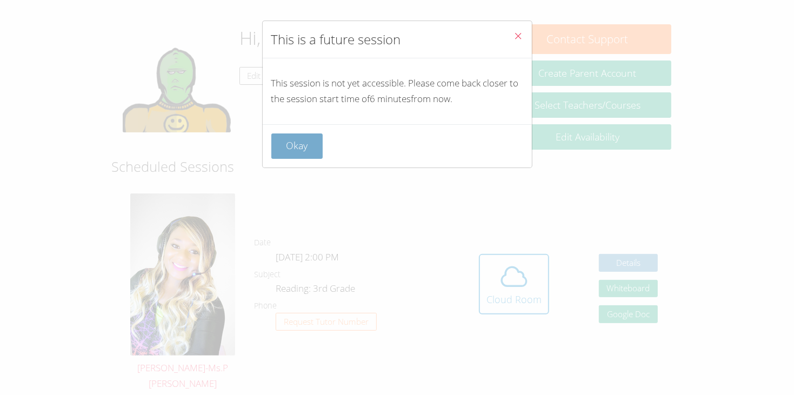
click at [304, 153] on button "Okay" at bounding box center [297, 145] width 52 height 25
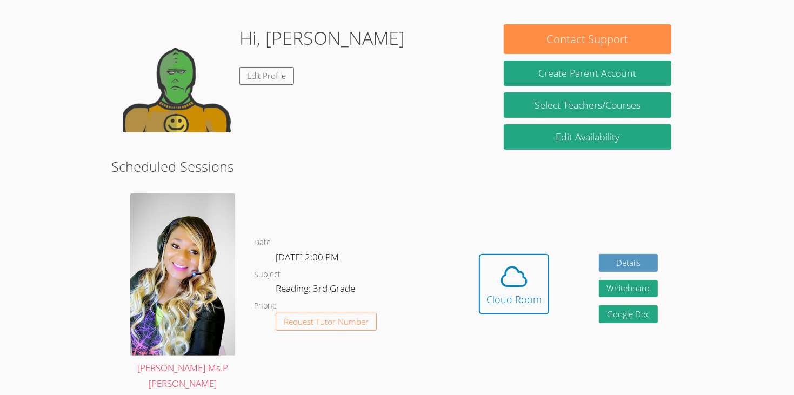
click at [304, 156] on h2 "Scheduled Sessions" at bounding box center [397, 166] width 572 height 21
click at [510, 290] on button "Cloud Room" at bounding box center [514, 284] width 70 height 61
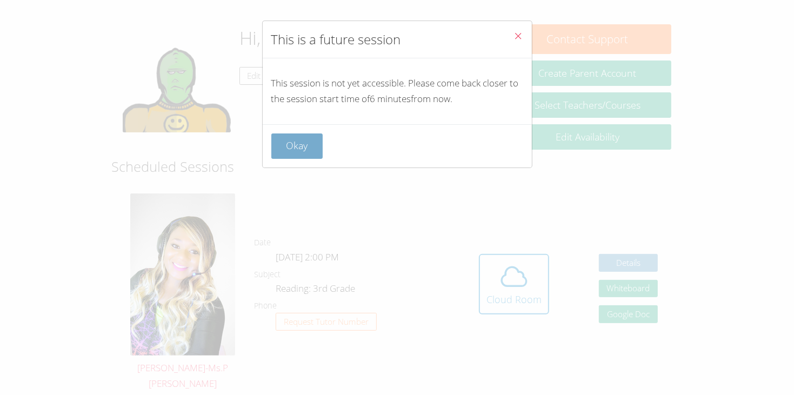
click at [302, 145] on button "Okay" at bounding box center [297, 145] width 52 height 25
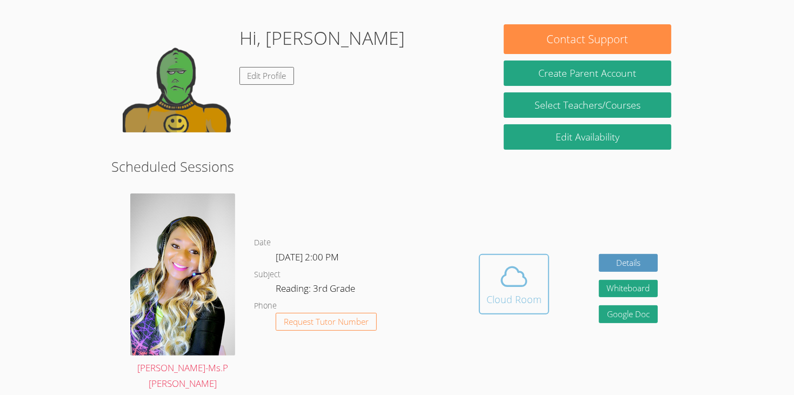
click at [510, 267] on icon at bounding box center [513, 276] width 25 height 19
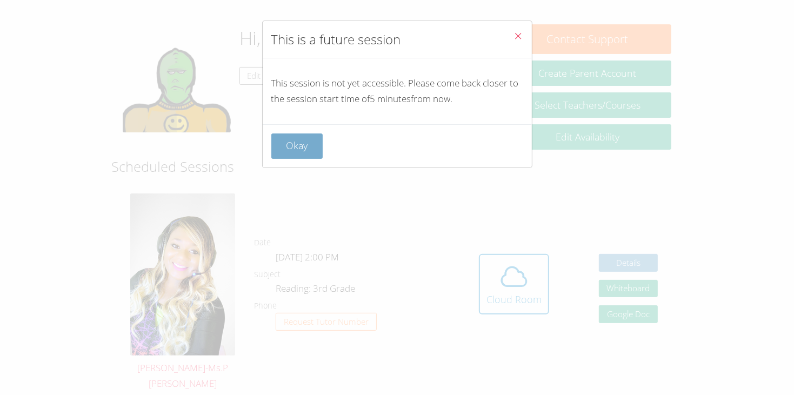
click at [303, 151] on button "Okay" at bounding box center [297, 145] width 52 height 25
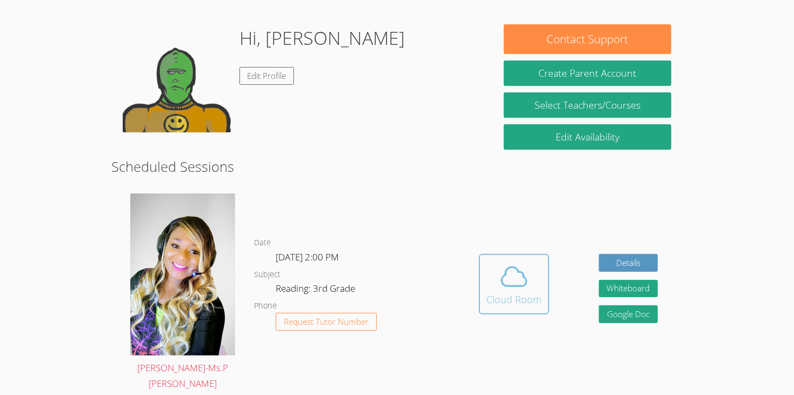
click at [486, 263] on span at bounding box center [513, 277] width 55 height 30
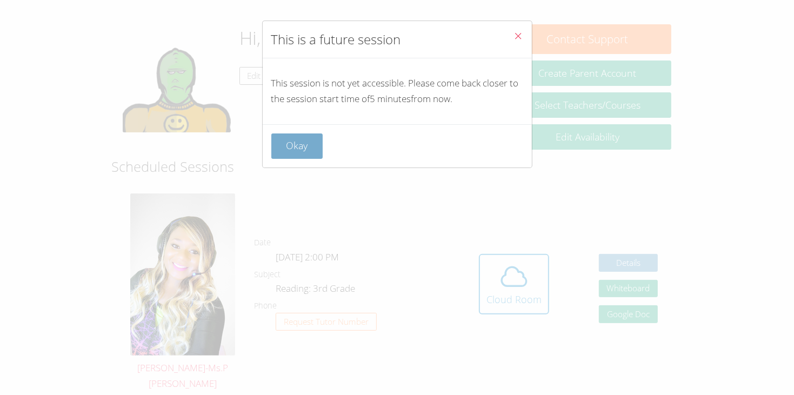
click at [291, 151] on button "Okay" at bounding box center [297, 145] width 52 height 25
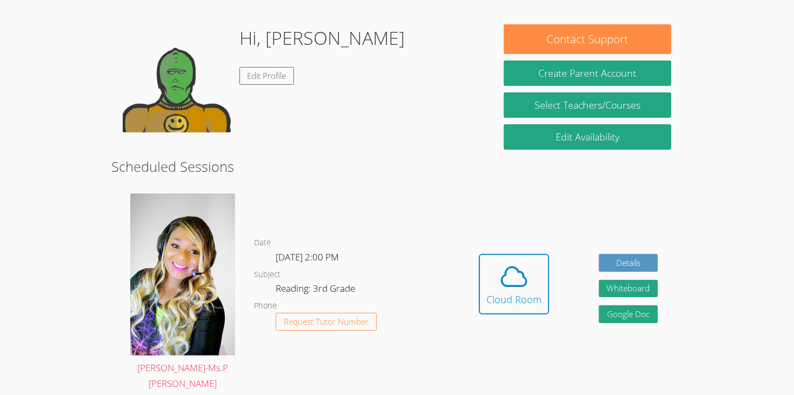
click at [552, 315] on div "Hidden Cloud Room Details Whiteboard Hidden Google Doc" at bounding box center [568, 292] width 229 height 215
click at [517, 292] on div "Cloud Room" at bounding box center [513, 299] width 55 height 15
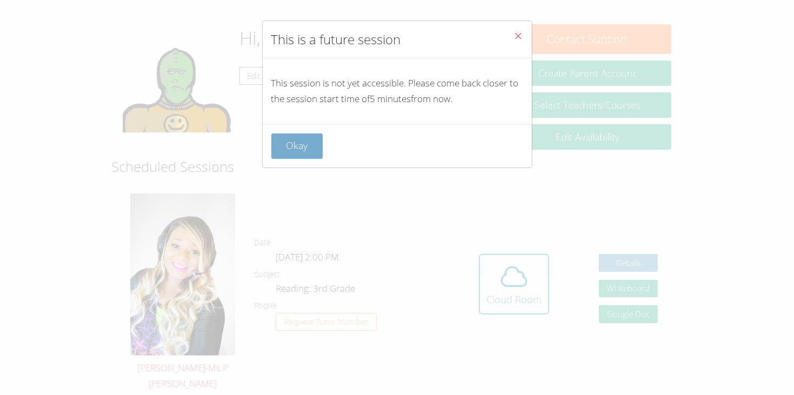
click at [314, 143] on button "Okay" at bounding box center [297, 145] width 52 height 25
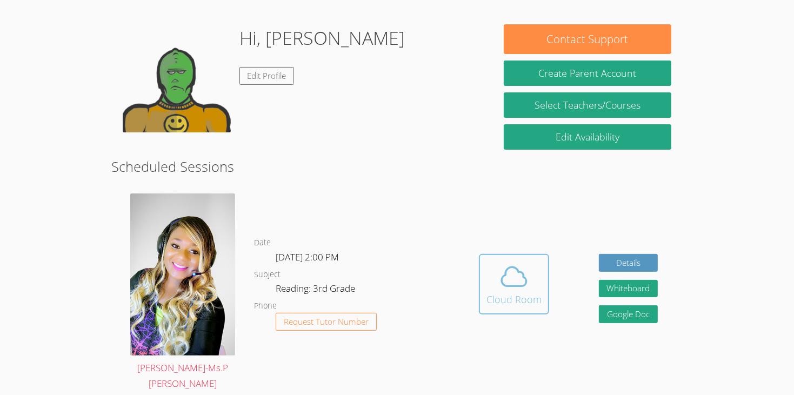
click at [481, 254] on button "Cloud Room" at bounding box center [514, 284] width 70 height 61
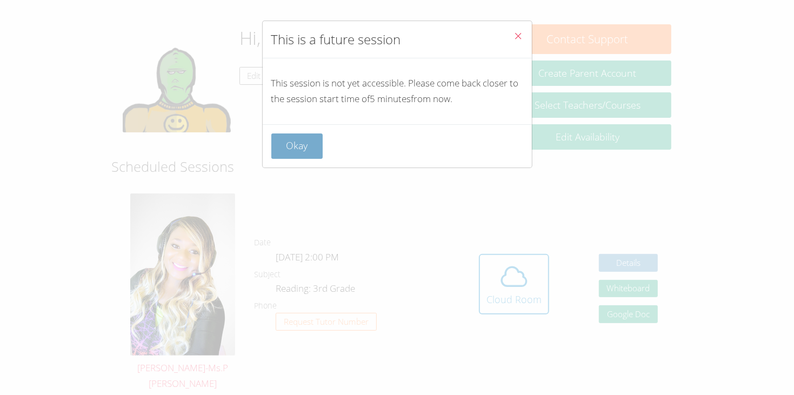
click at [307, 143] on button "Okay" at bounding box center [297, 145] width 52 height 25
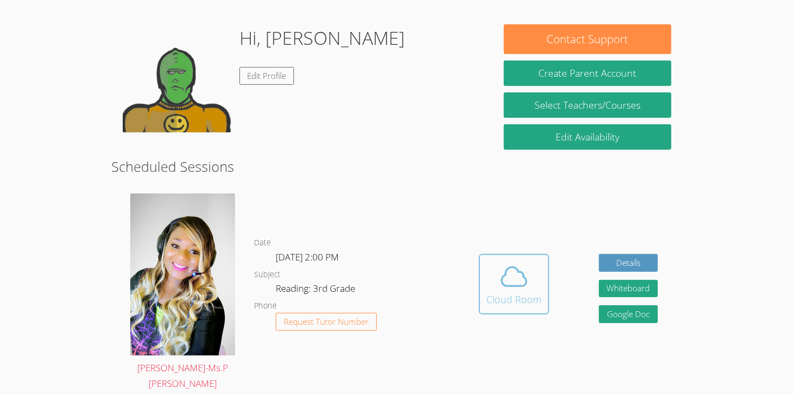
click at [517, 286] on button "Cloud Room" at bounding box center [514, 284] width 70 height 61
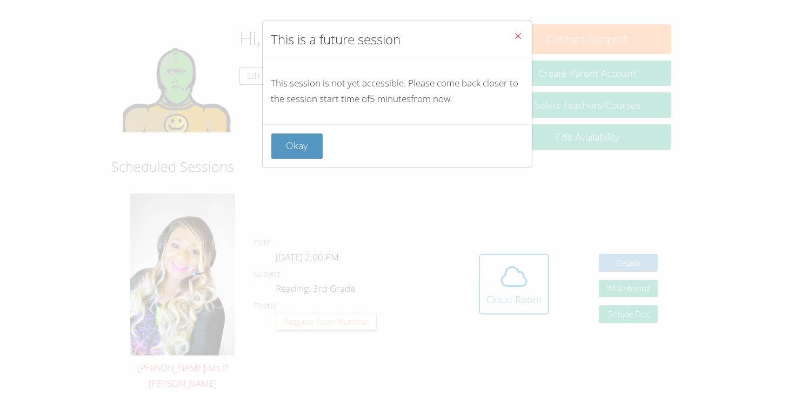
click at [346, 163] on div "Okay" at bounding box center [397, 145] width 269 height 43
click at [285, 142] on button "Okay" at bounding box center [297, 145] width 52 height 25
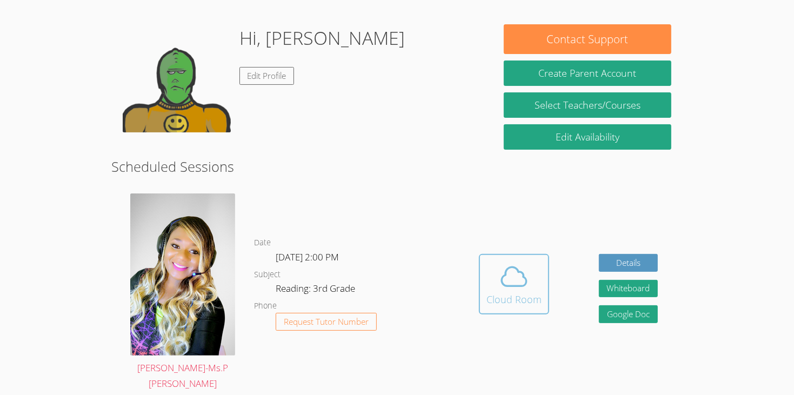
click at [511, 262] on icon at bounding box center [514, 277] width 30 height 30
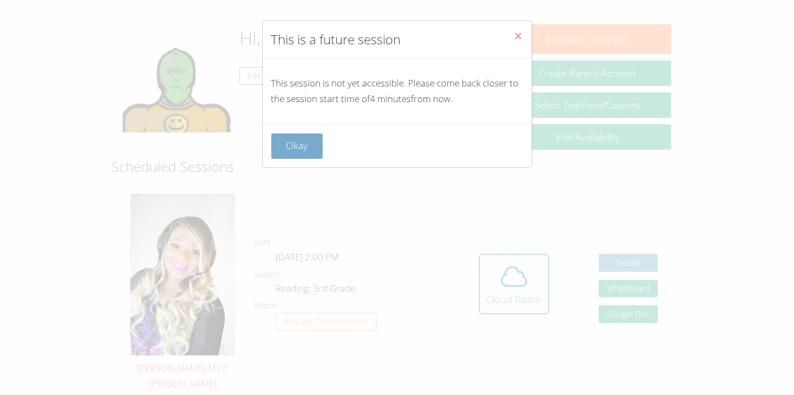
click at [295, 146] on button "Okay" at bounding box center [297, 145] width 52 height 25
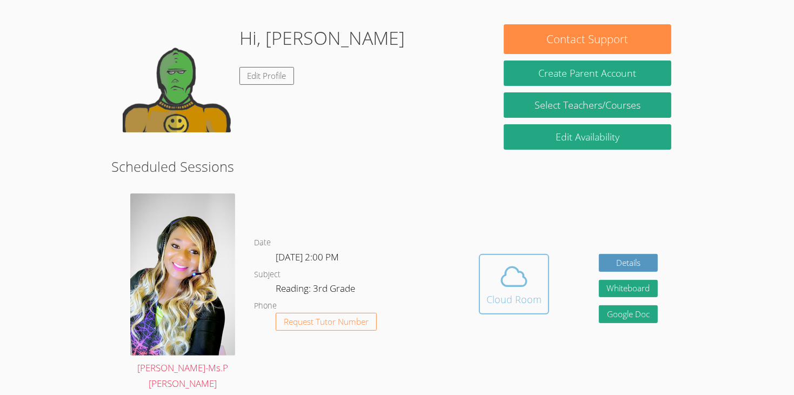
click at [499, 292] on div "Cloud Room" at bounding box center [513, 299] width 55 height 15
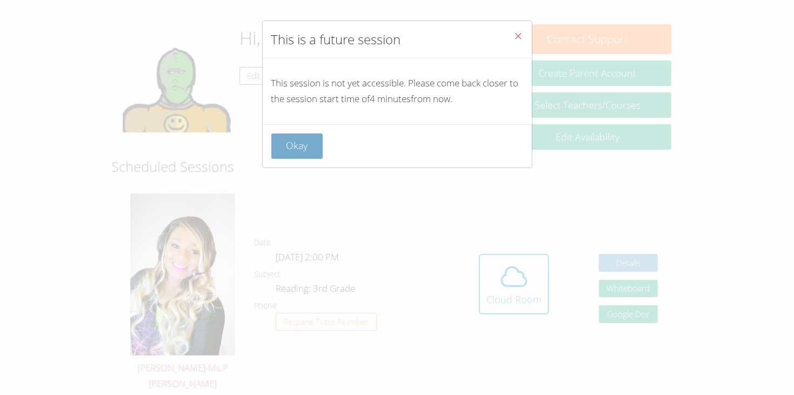
click at [280, 145] on button "Okay" at bounding box center [297, 145] width 52 height 25
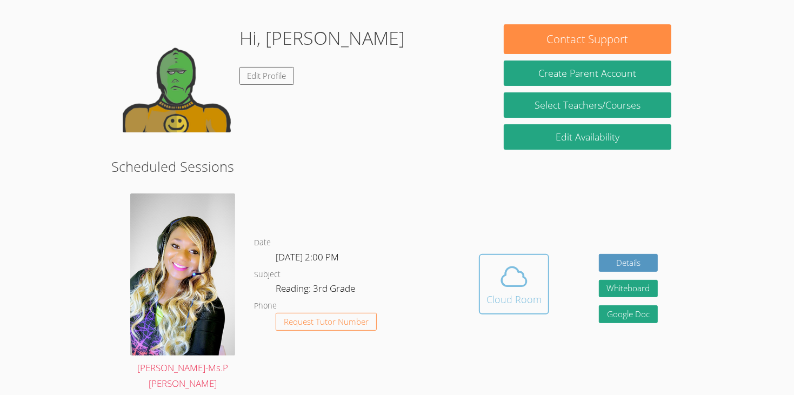
click at [491, 292] on div "Cloud Room" at bounding box center [513, 299] width 55 height 15
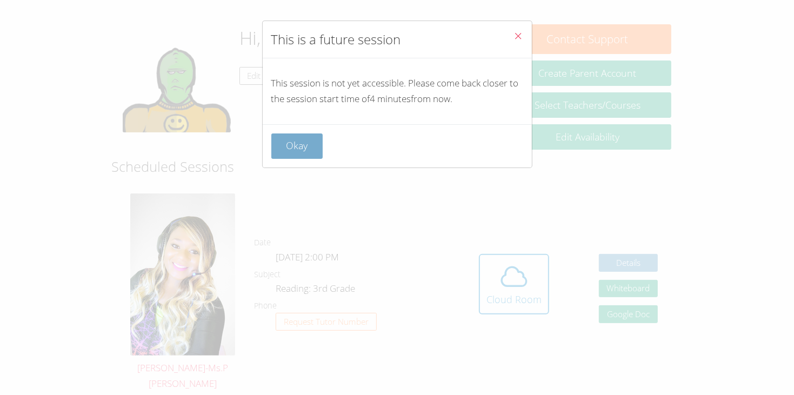
click at [302, 153] on button "Okay" at bounding box center [297, 145] width 52 height 25
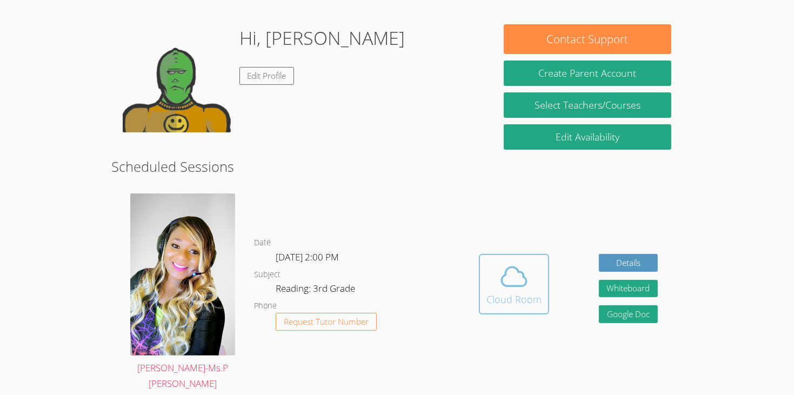
click at [522, 292] on div "Cloud Room" at bounding box center [513, 299] width 55 height 15
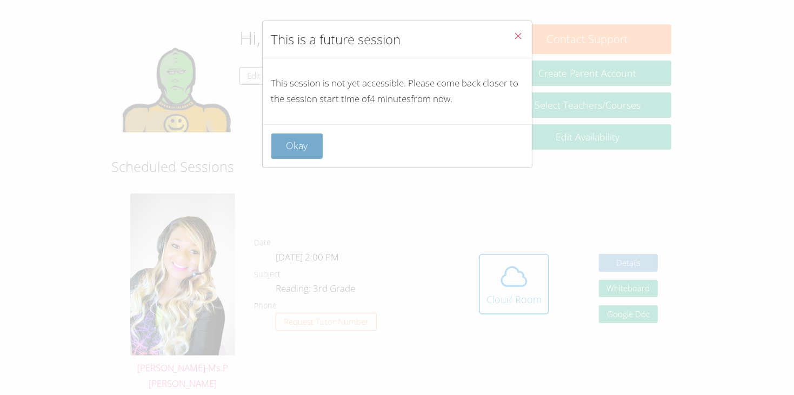
click at [310, 147] on button "Okay" at bounding box center [297, 145] width 52 height 25
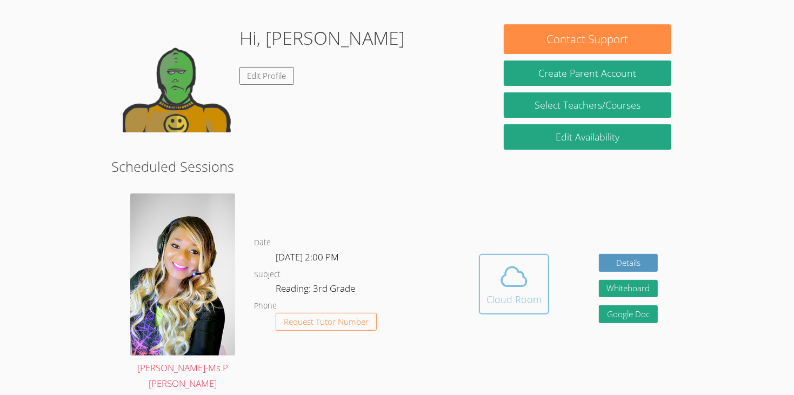
click at [521, 262] on icon at bounding box center [514, 277] width 30 height 30
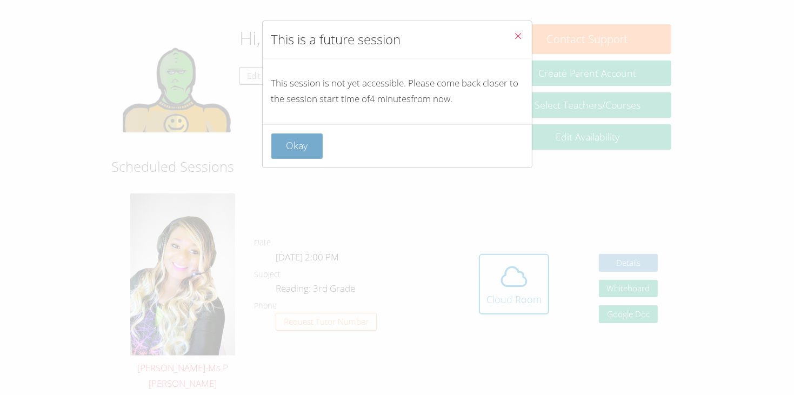
click at [276, 140] on button "Okay" at bounding box center [297, 145] width 52 height 25
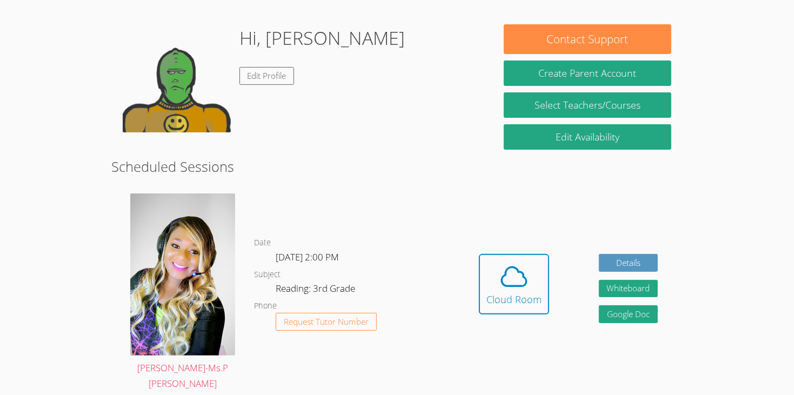
click at [276, 156] on h2 "Scheduled Sessions" at bounding box center [397, 166] width 572 height 21
click at [520, 292] on div "Cloud Room" at bounding box center [513, 299] width 55 height 15
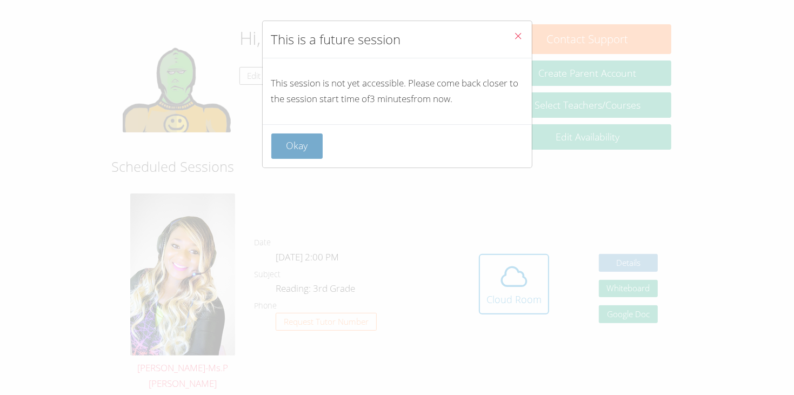
click at [306, 149] on button "Okay" at bounding box center [297, 145] width 52 height 25
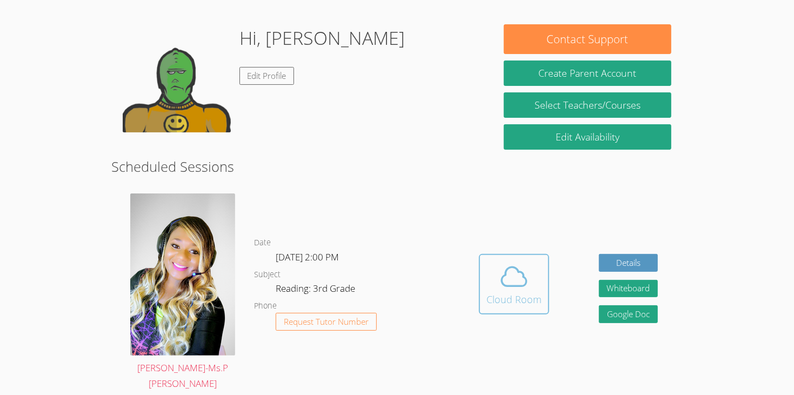
click at [536, 262] on span at bounding box center [513, 277] width 55 height 30
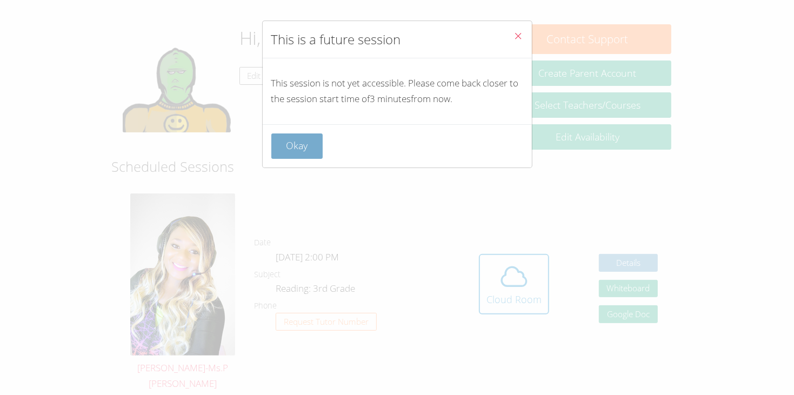
click at [298, 153] on button "Okay" at bounding box center [297, 145] width 52 height 25
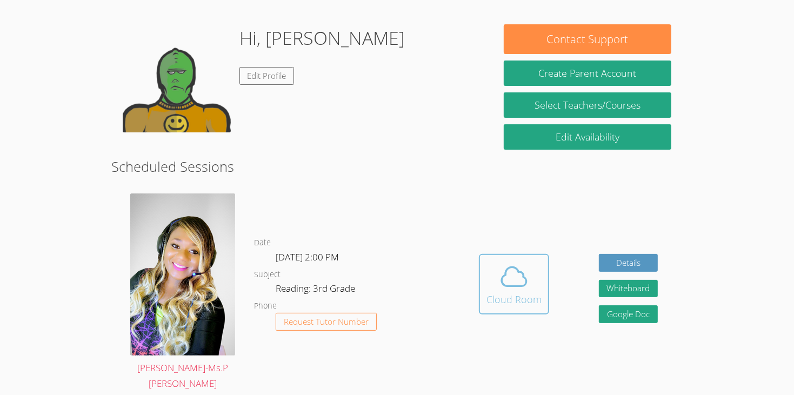
click at [485, 254] on button "Cloud Room" at bounding box center [514, 284] width 70 height 61
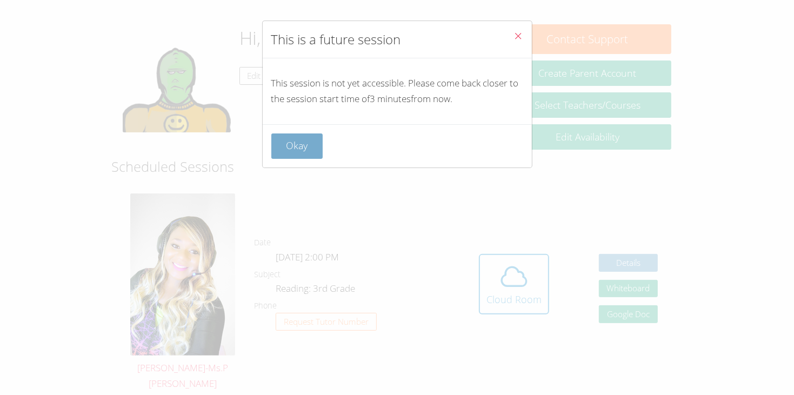
click at [308, 150] on button "Okay" at bounding box center [297, 145] width 52 height 25
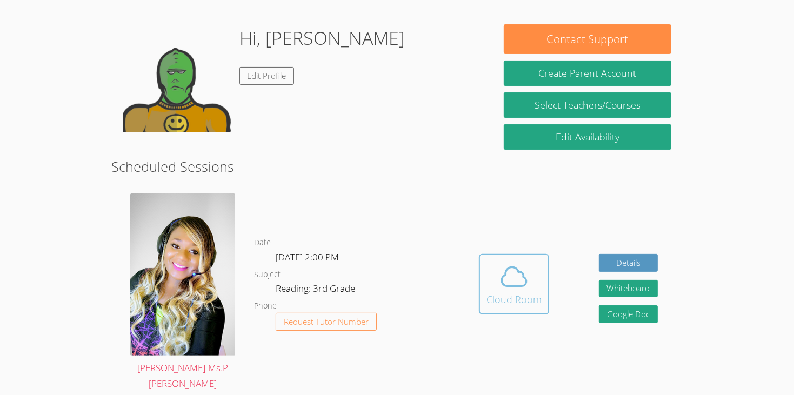
click at [496, 285] on button "Cloud Room" at bounding box center [514, 284] width 70 height 61
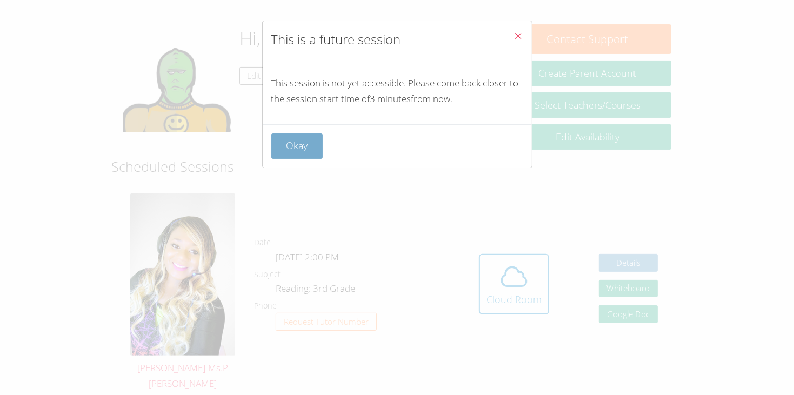
click at [310, 146] on button "Okay" at bounding box center [297, 145] width 52 height 25
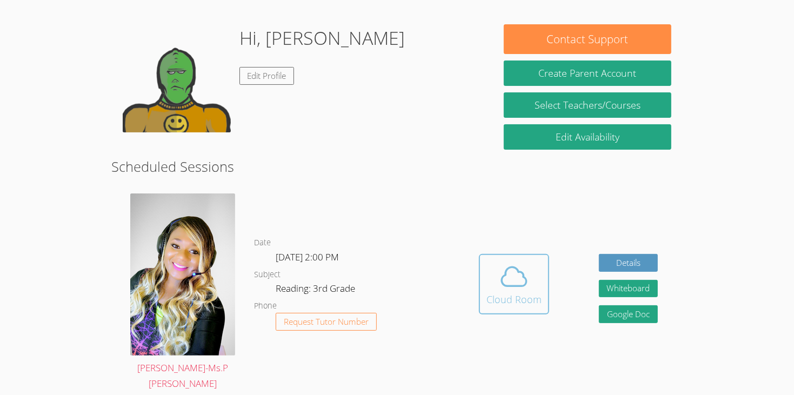
click at [487, 292] on div "Cloud Room" at bounding box center [513, 299] width 55 height 15
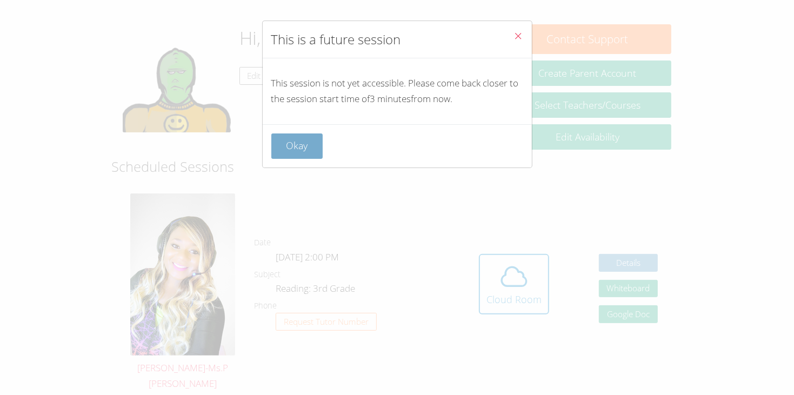
click at [312, 155] on button "Okay" at bounding box center [297, 145] width 52 height 25
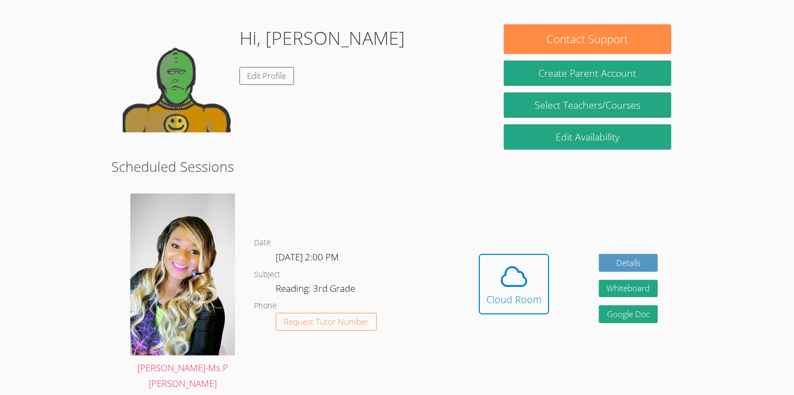
click at [312, 156] on h2 "Scheduled Sessions" at bounding box center [397, 166] width 572 height 21
click at [501, 263] on icon at bounding box center [514, 277] width 30 height 30
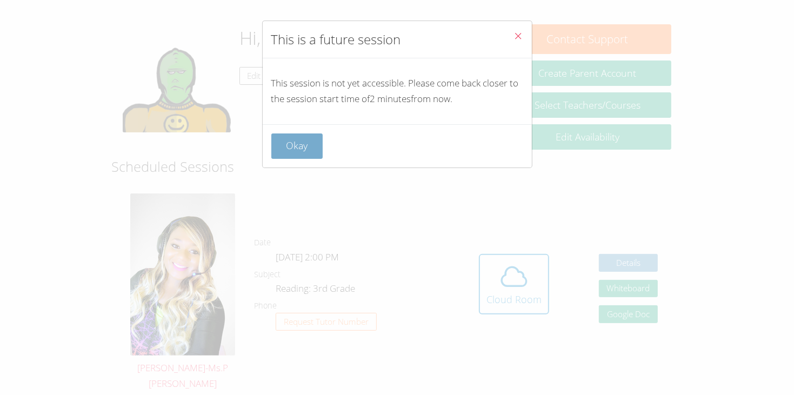
click at [276, 137] on button "Okay" at bounding box center [297, 145] width 52 height 25
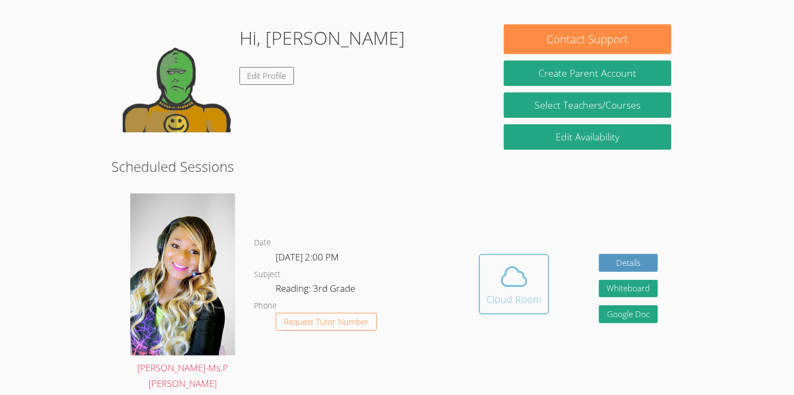
click at [514, 267] on icon at bounding box center [513, 276] width 25 height 19
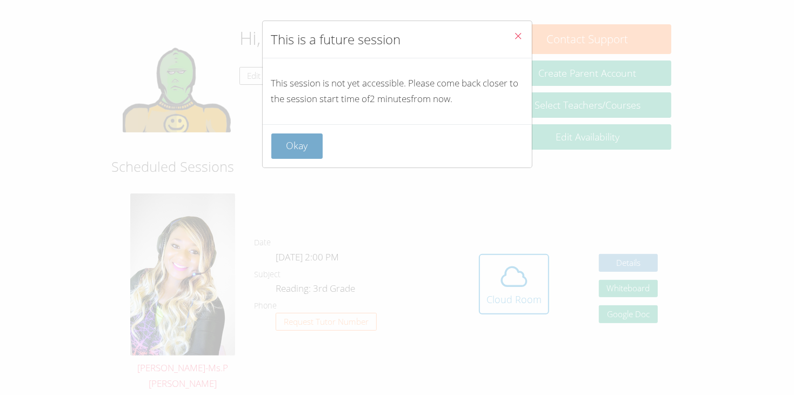
click at [306, 145] on button "Okay" at bounding box center [297, 145] width 52 height 25
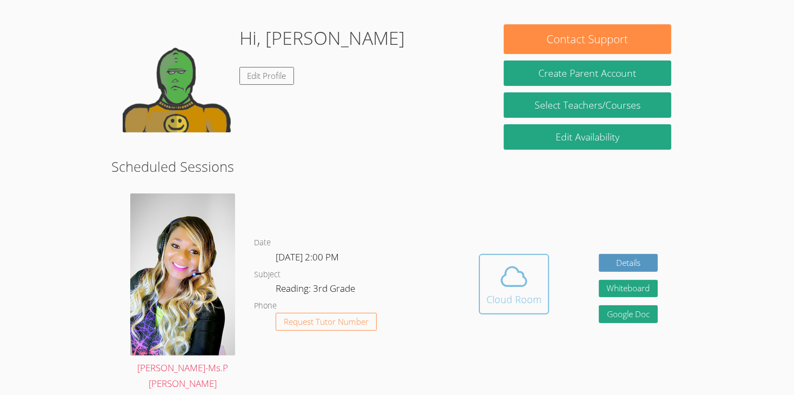
click at [507, 262] on icon at bounding box center [514, 277] width 30 height 30
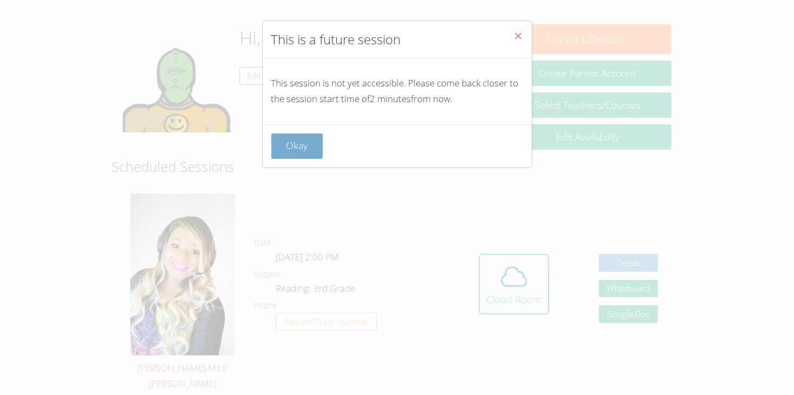
click at [306, 152] on button "Okay" at bounding box center [297, 145] width 52 height 25
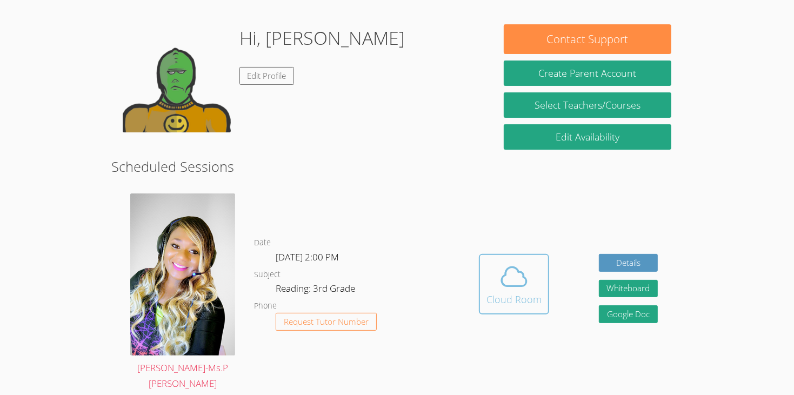
click at [526, 265] on icon at bounding box center [514, 277] width 30 height 30
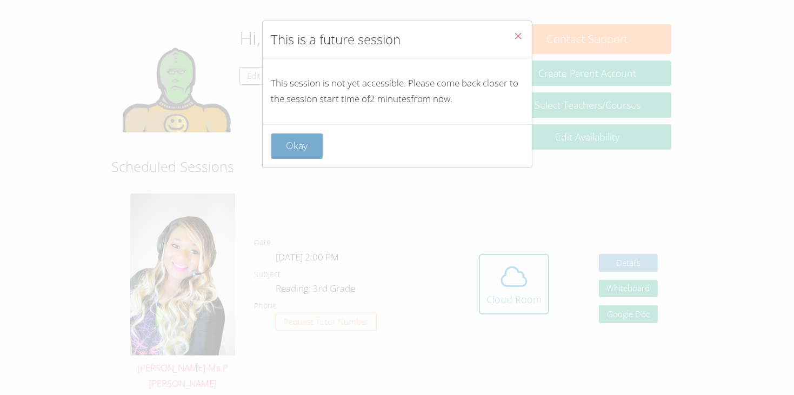
click at [304, 151] on button "Okay" at bounding box center [297, 145] width 52 height 25
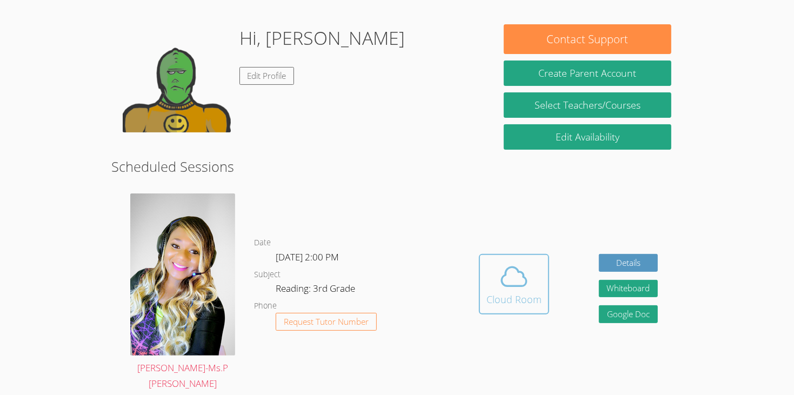
click at [490, 292] on div "Cloud Room" at bounding box center [513, 299] width 55 height 15
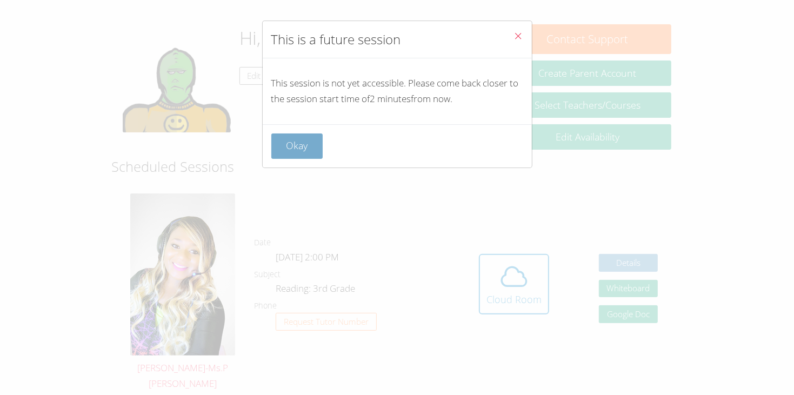
click at [288, 156] on button "Okay" at bounding box center [297, 145] width 52 height 25
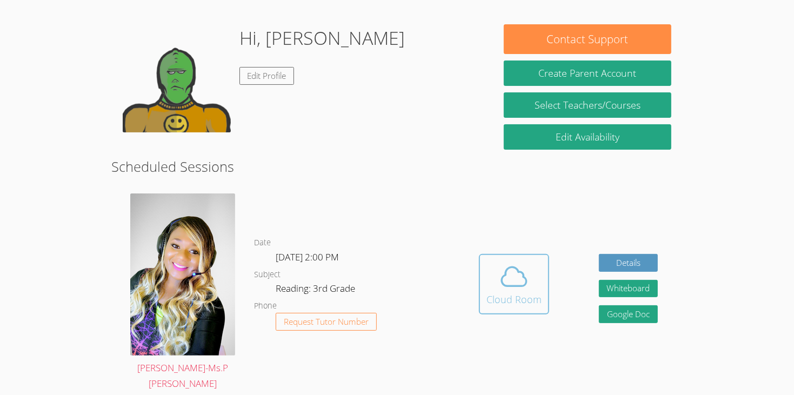
click at [543, 286] on button "Cloud Room" at bounding box center [514, 284] width 70 height 61
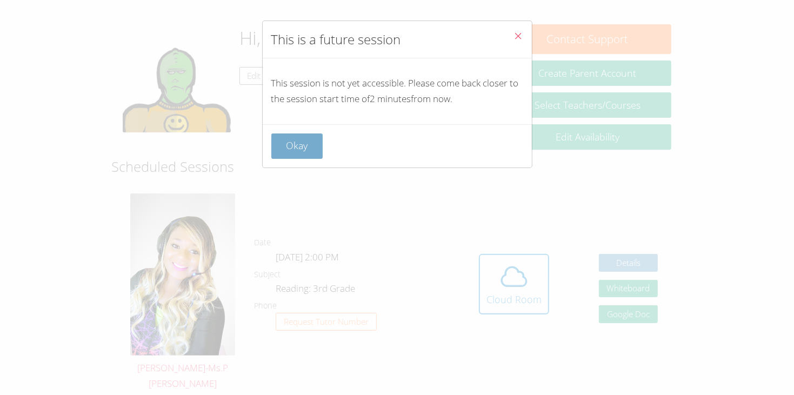
click at [290, 156] on button "Okay" at bounding box center [297, 145] width 52 height 25
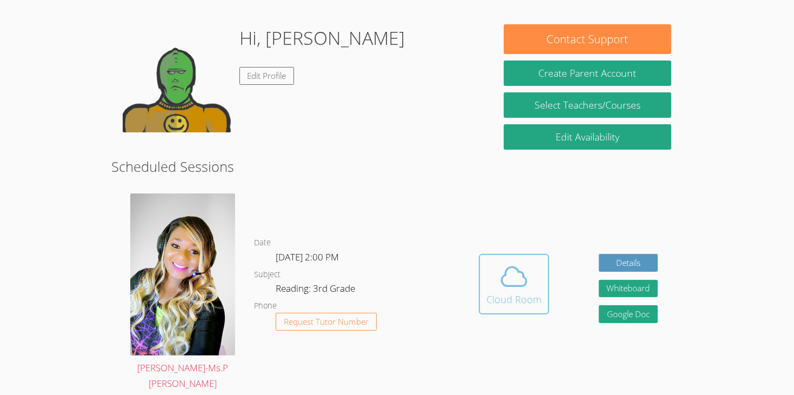
click at [506, 292] on div "Cloud Room" at bounding box center [513, 299] width 55 height 15
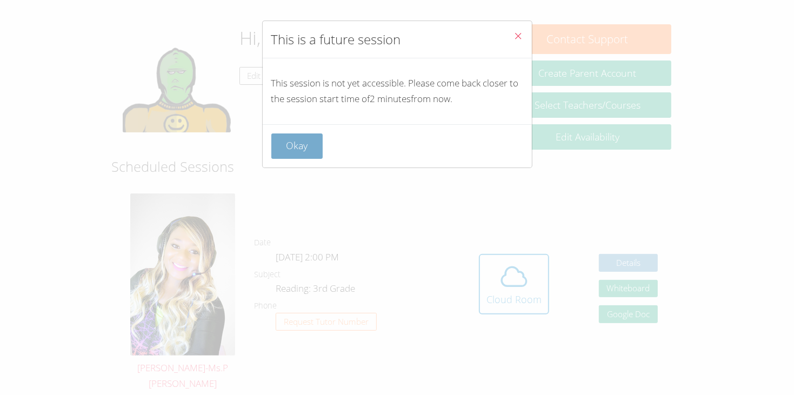
click at [298, 140] on button "Okay" at bounding box center [297, 145] width 52 height 25
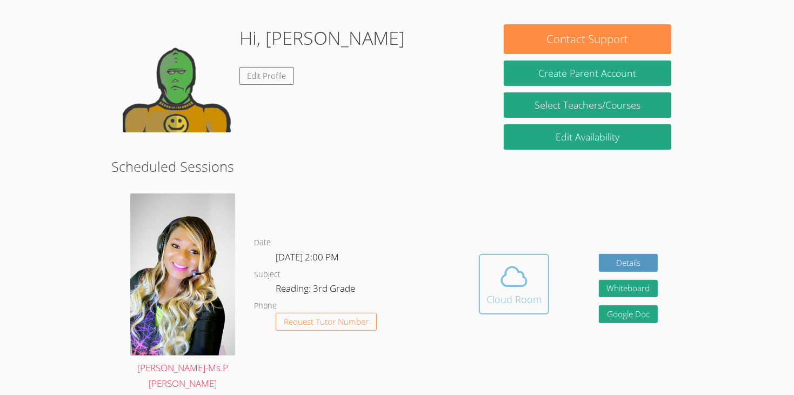
click at [526, 267] on icon at bounding box center [514, 277] width 30 height 30
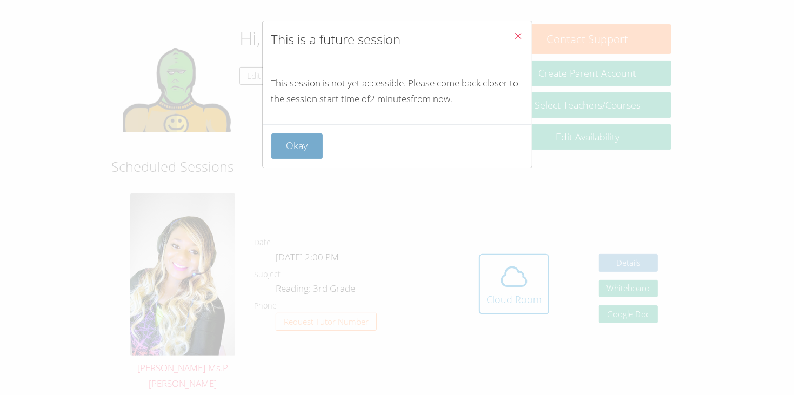
click at [282, 151] on button "Okay" at bounding box center [297, 145] width 52 height 25
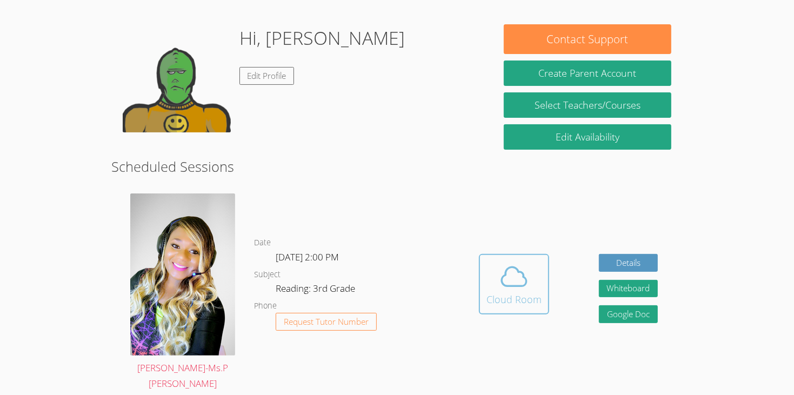
click at [506, 262] on icon at bounding box center [514, 277] width 30 height 30
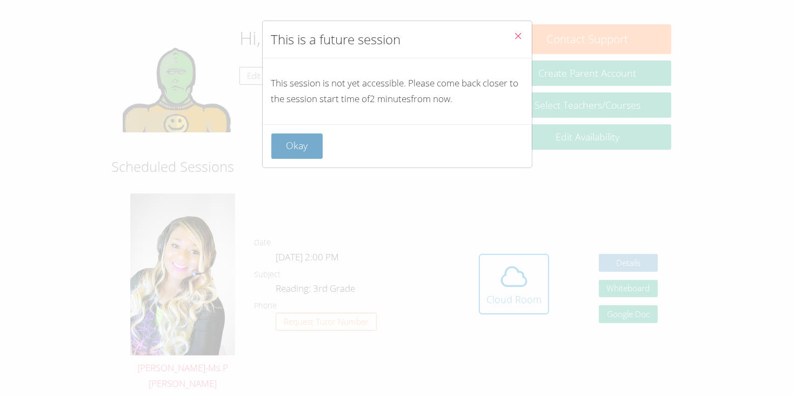
click at [302, 156] on button "Okay" at bounding box center [297, 145] width 52 height 25
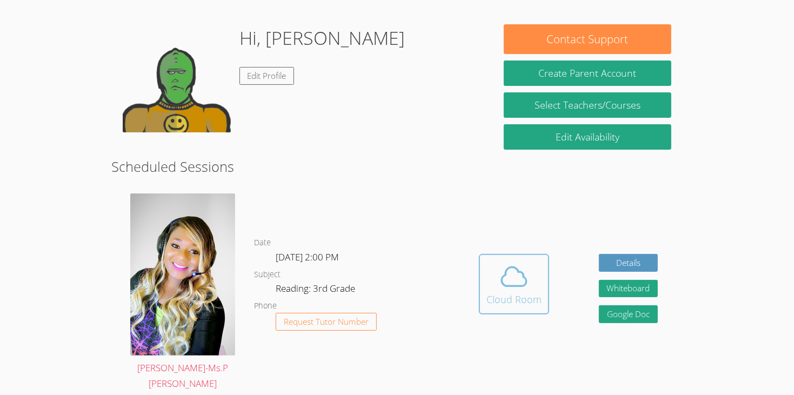
click at [492, 262] on span at bounding box center [513, 277] width 55 height 30
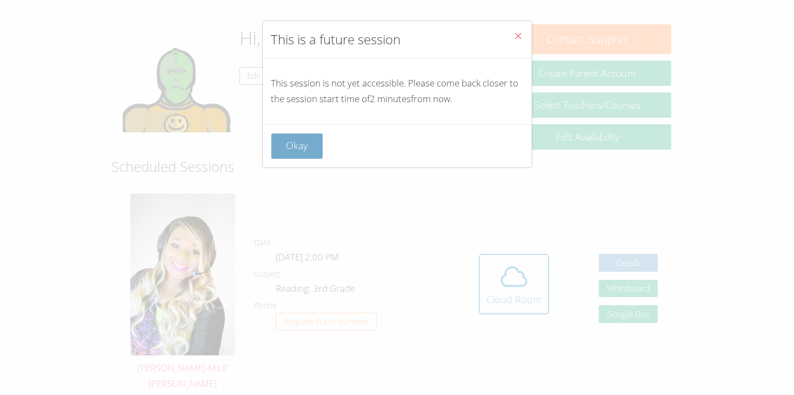
click at [304, 148] on button "Okay" at bounding box center [297, 145] width 52 height 25
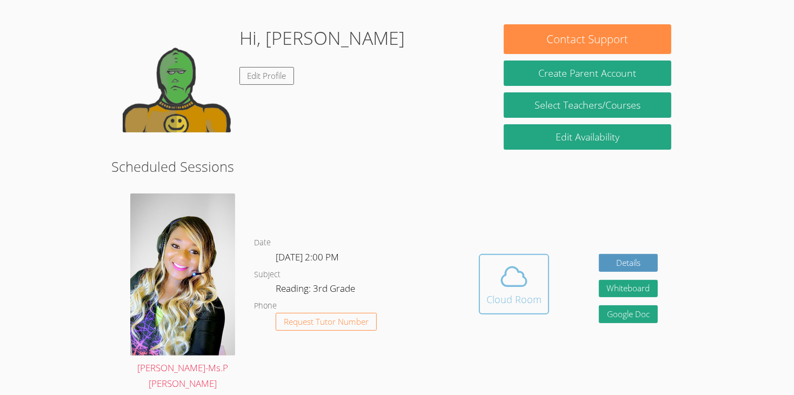
click at [492, 262] on span at bounding box center [513, 277] width 55 height 30
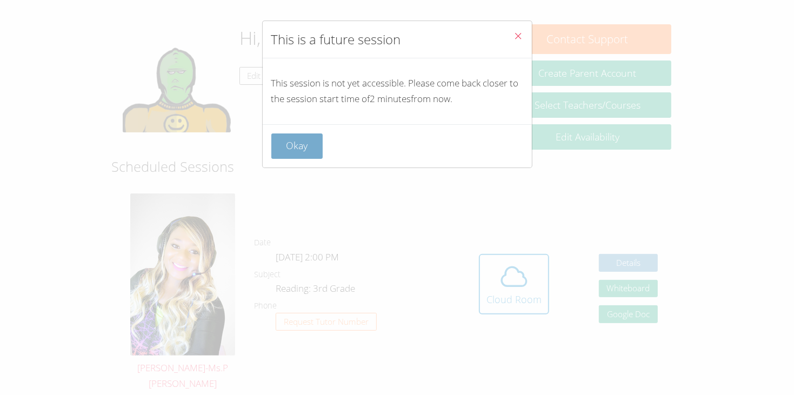
click at [310, 157] on button "Okay" at bounding box center [297, 145] width 52 height 25
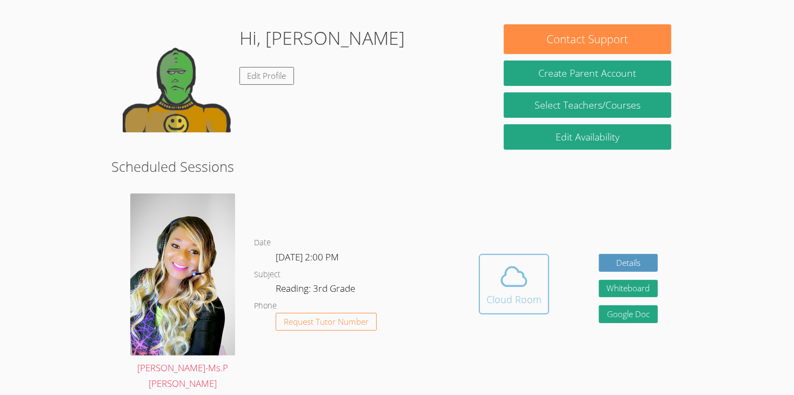
click at [518, 262] on icon at bounding box center [514, 277] width 30 height 30
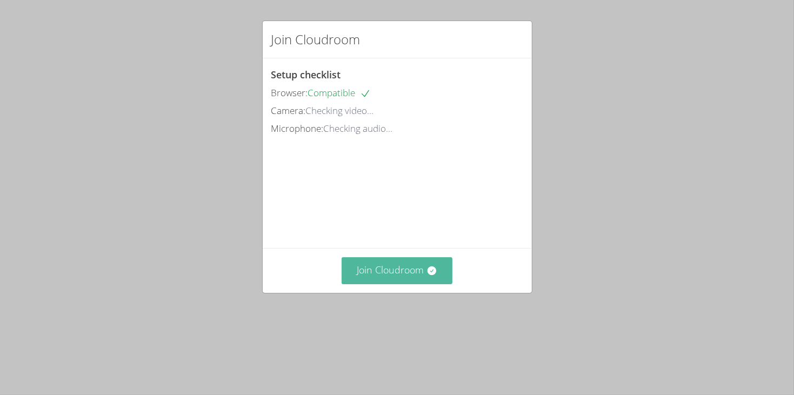
click at [388, 284] on button "Join Cloudroom" at bounding box center [397, 270] width 111 height 26
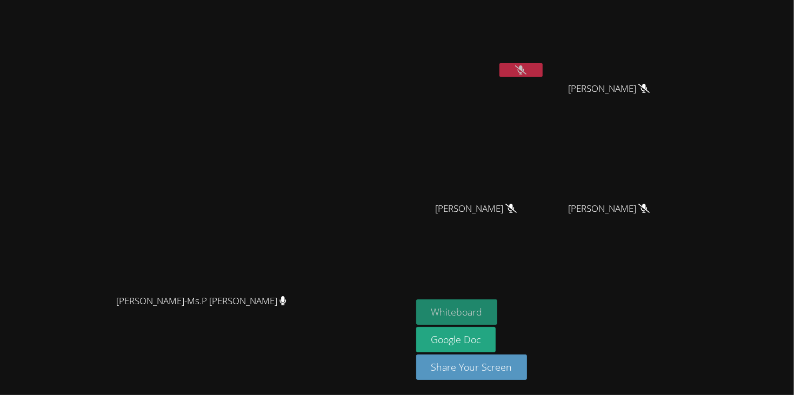
click at [493, 301] on button "Whiteboard" at bounding box center [457, 311] width 82 height 25
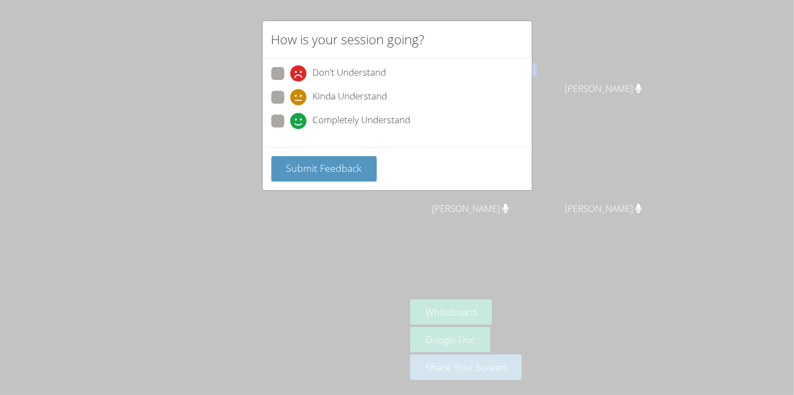
click at [343, 93] on span "Kinda Understand" at bounding box center [350, 97] width 75 height 16
click at [299, 93] on input "Kinda Understand" at bounding box center [294, 95] width 9 height 9
radio input "true"
click at [344, 157] on button "Submit Feedback" at bounding box center [324, 168] width 106 height 25
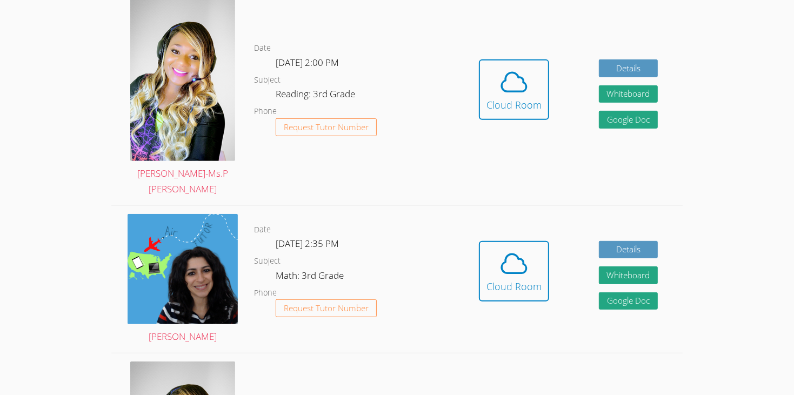
scroll to position [367, 0]
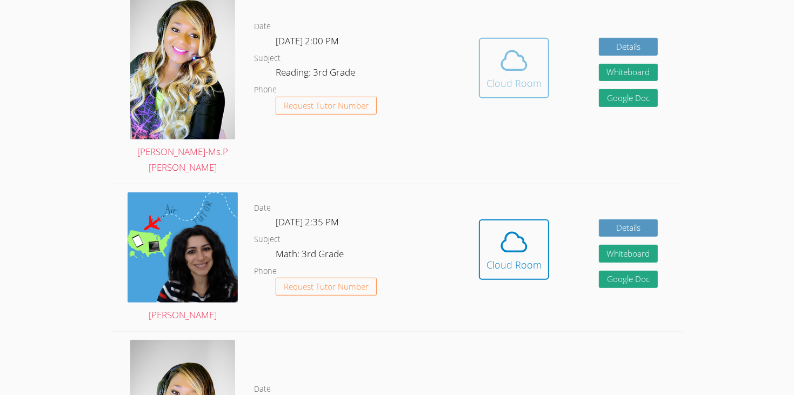
click at [514, 76] on div "Cloud Room" at bounding box center [513, 83] width 55 height 15
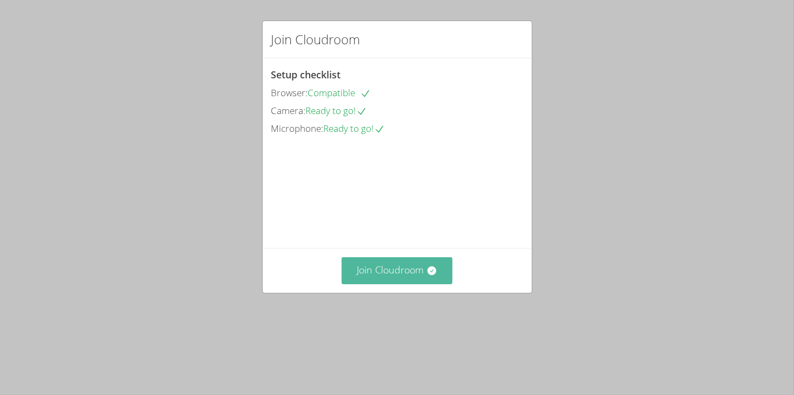
click at [430, 275] on icon at bounding box center [431, 270] width 9 height 9
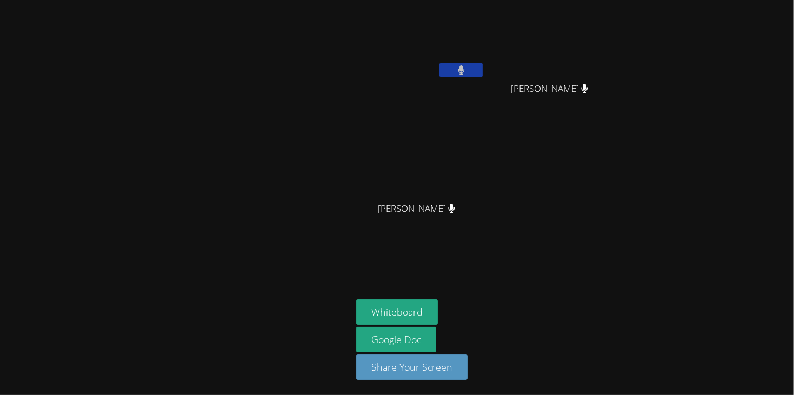
click at [467, 65] on button at bounding box center [460, 70] width 43 height 14
click at [463, 70] on icon at bounding box center [461, 69] width 11 height 9
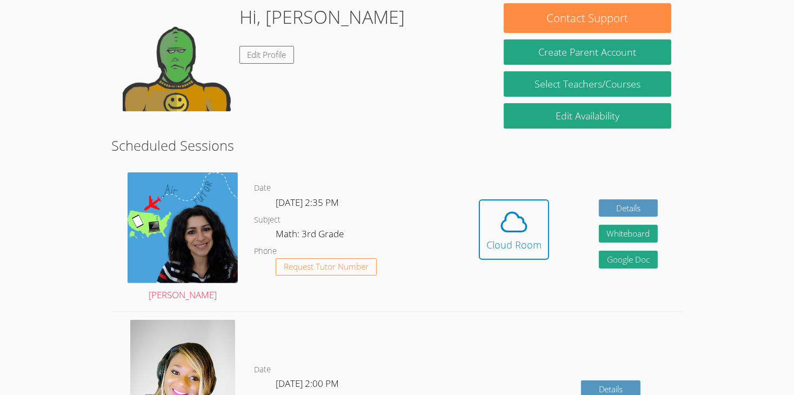
scroll to position [172, 0]
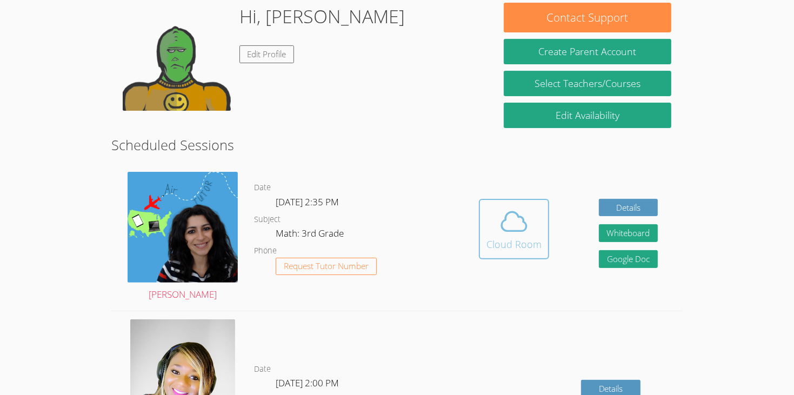
click at [514, 242] on button "Cloud Room" at bounding box center [514, 229] width 70 height 61
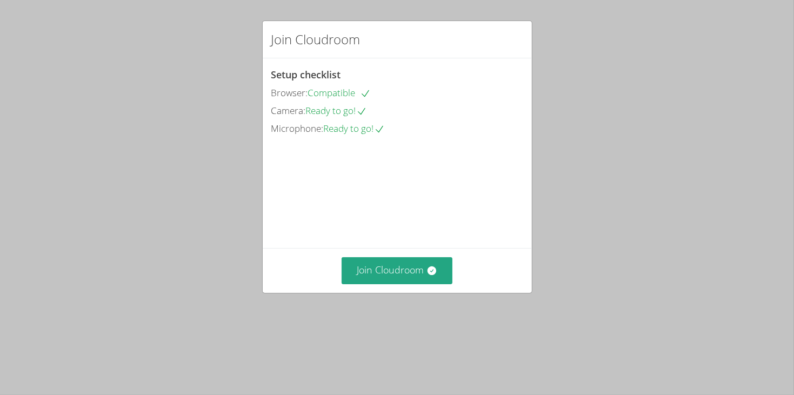
click at [379, 292] on div "Join Cloudroom" at bounding box center [397, 270] width 269 height 44
click at [383, 284] on button "Join Cloudroom" at bounding box center [397, 270] width 111 height 26
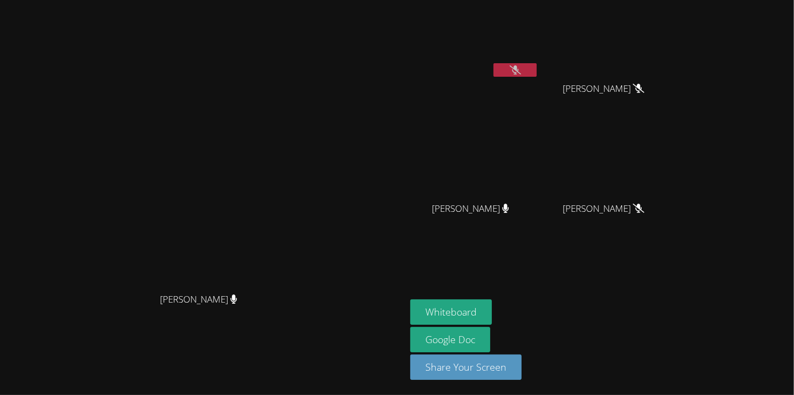
click at [521, 67] on icon at bounding box center [515, 69] width 11 height 9
click at [492, 313] on button "Whiteboard" at bounding box center [451, 311] width 82 height 25
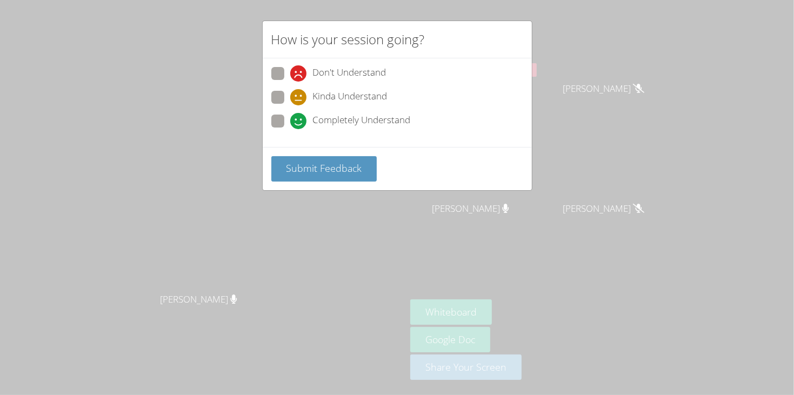
click at [331, 89] on span "Kinda Understand" at bounding box center [350, 97] width 75 height 16
click at [299, 91] on input "Kinda Understand" at bounding box center [294, 95] width 9 height 9
radio input "true"
click at [329, 157] on button "Submit Feedback" at bounding box center [324, 168] width 106 height 25
